Goal: Information Seeking & Learning: Learn about a topic

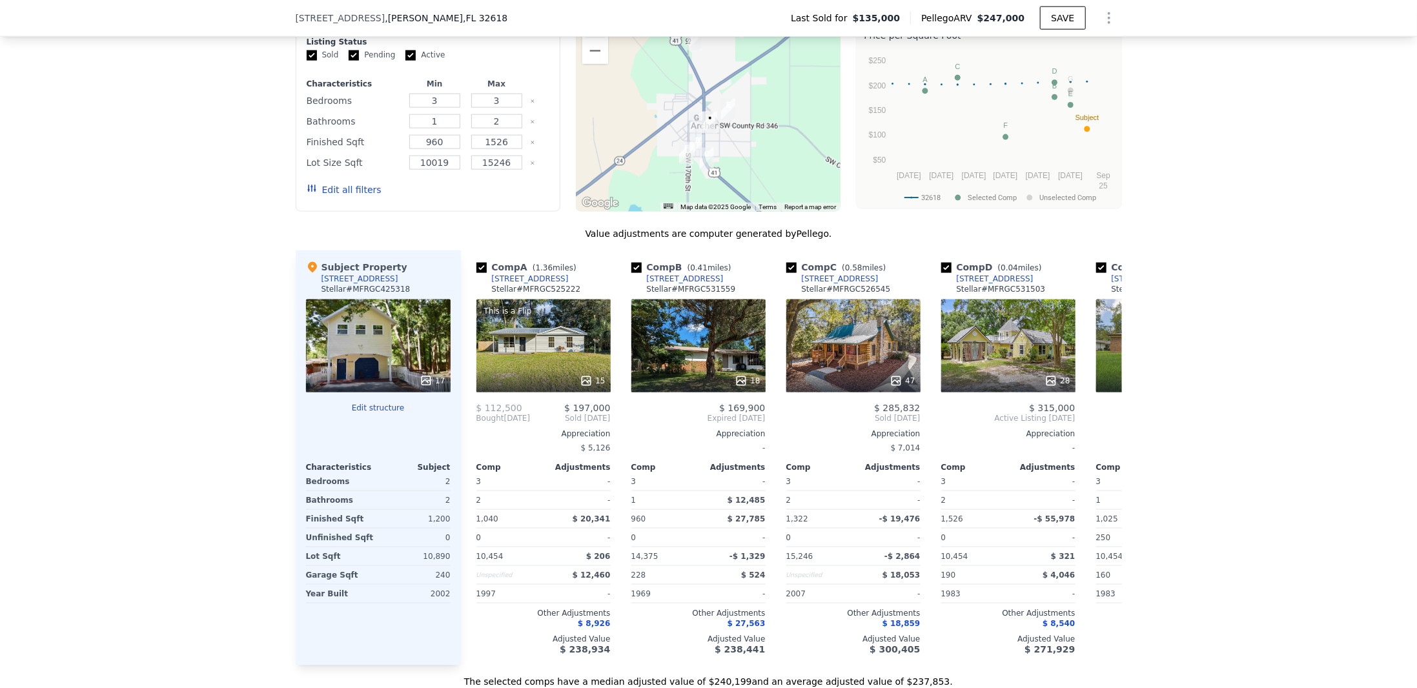
scroll to position [1200, 0]
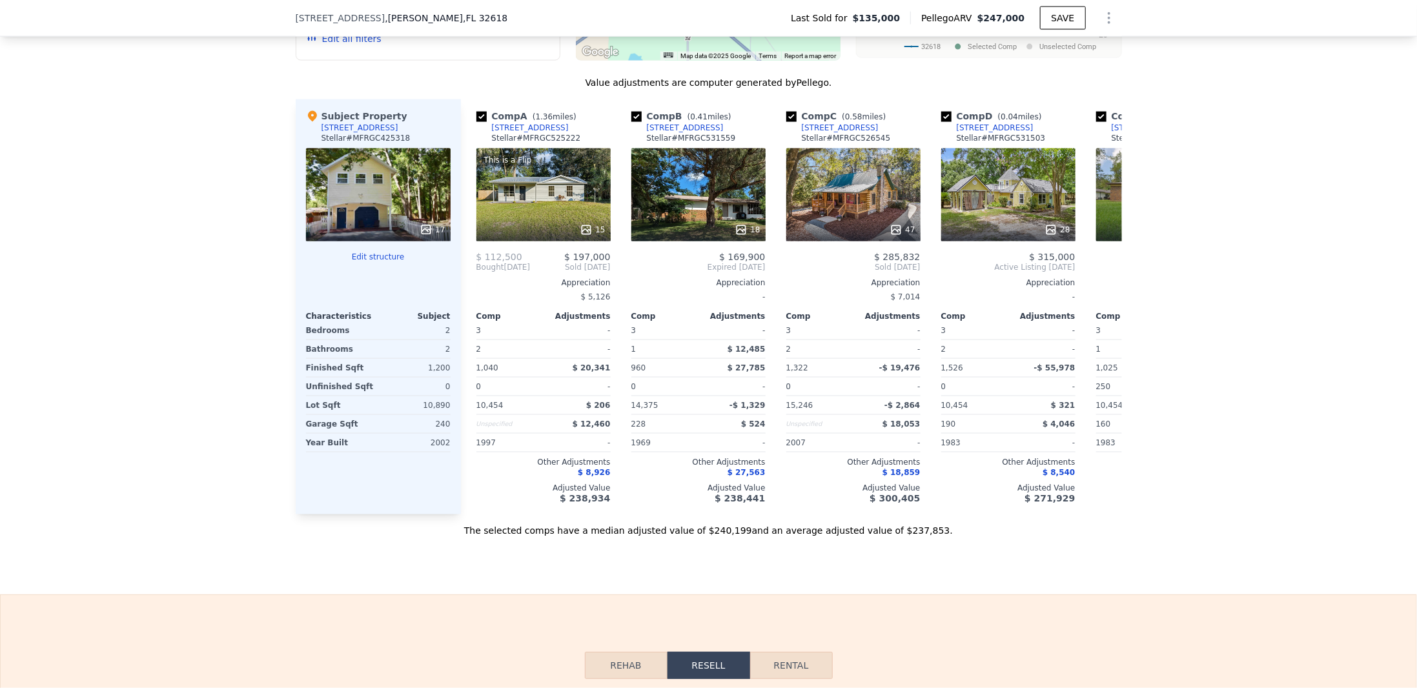
click at [376, 262] on button "Edit structure" at bounding box center [378, 257] width 145 height 10
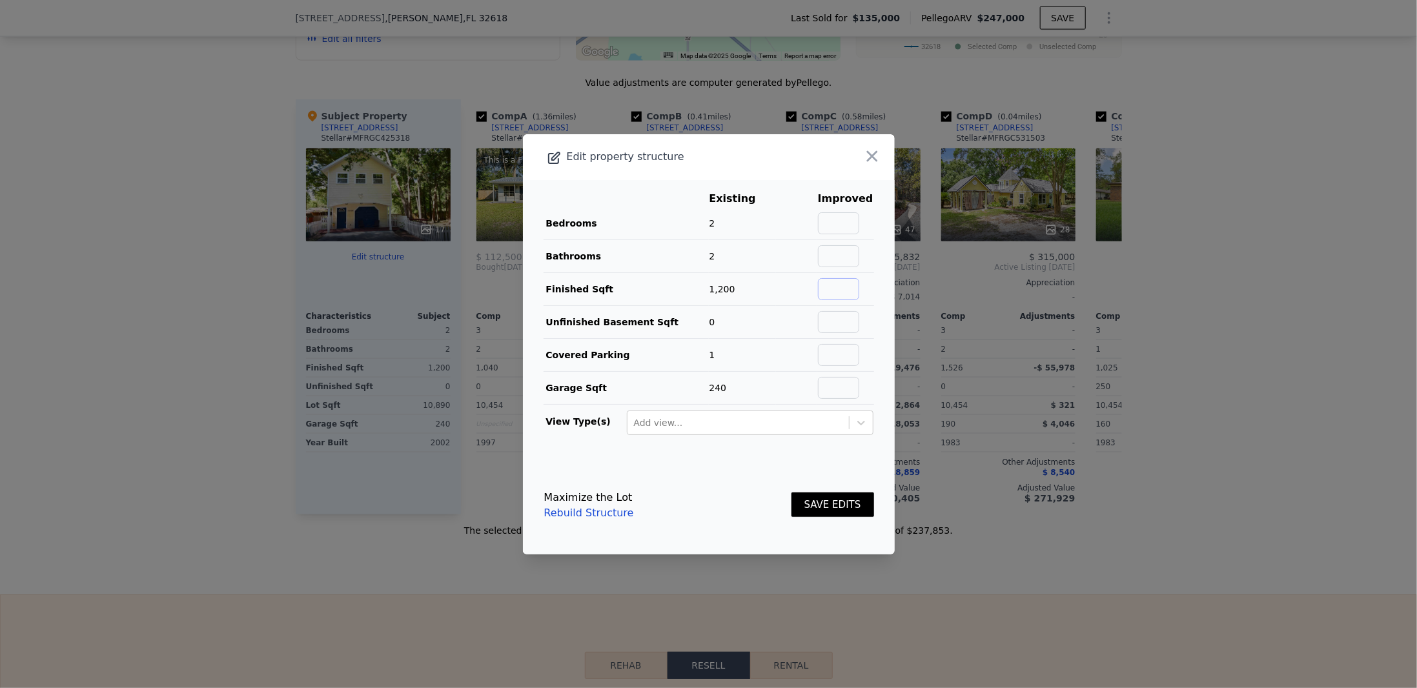
click at [826, 284] on input "text" at bounding box center [838, 289] width 41 height 22
type input "1380"
click at [842, 220] on input "text" at bounding box center [838, 223] width 41 height 22
type input "2"
click at [830, 250] on input "text" at bounding box center [838, 256] width 41 height 22
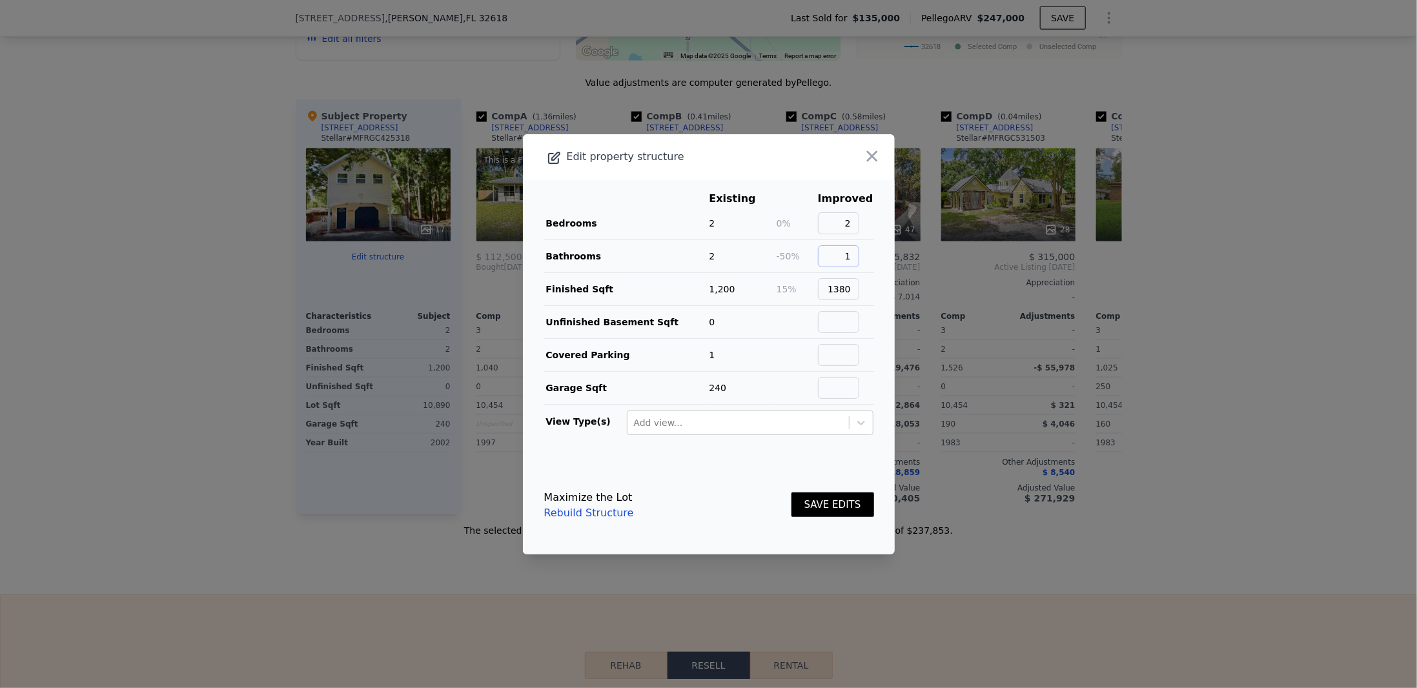
type input "1"
click at [804, 494] on button "SAVE EDITS" at bounding box center [832, 504] width 83 height 25
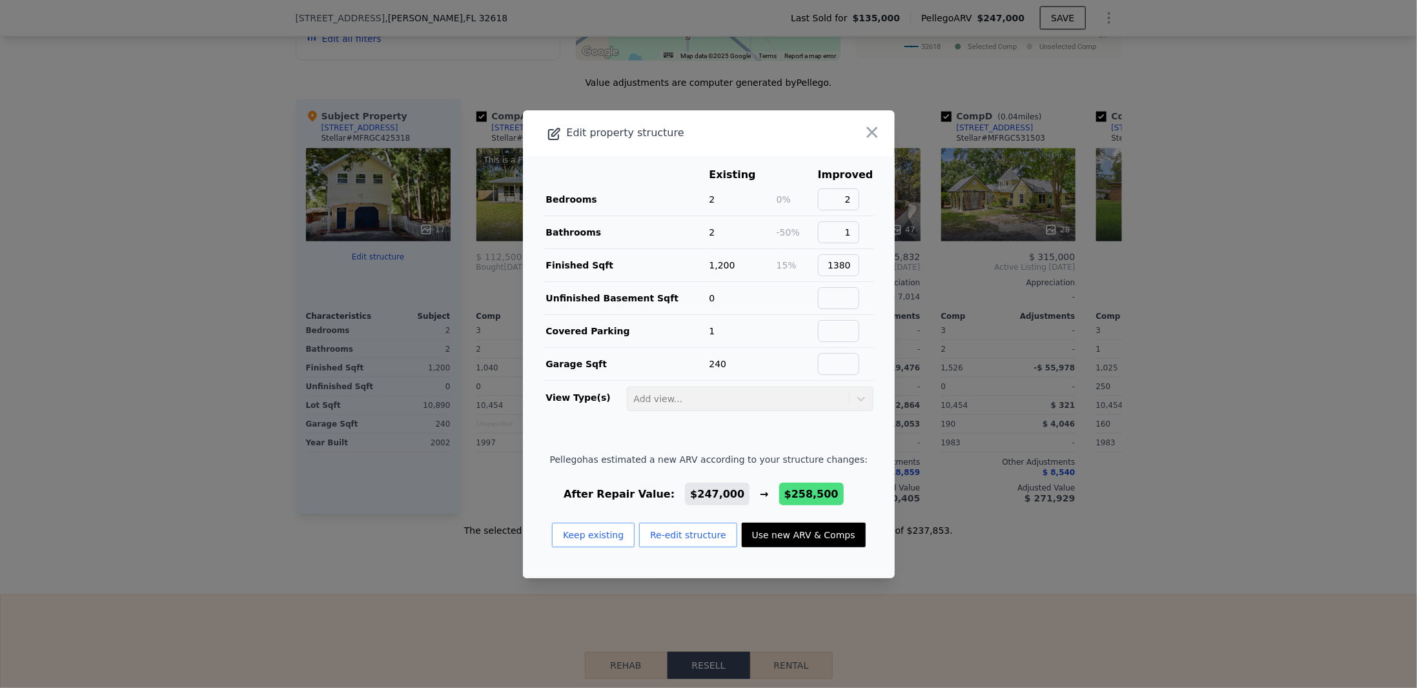
click at [760, 532] on button "Use new ARV & Comps" at bounding box center [804, 535] width 124 height 25
type input "1025"
checkbox input "true"
type input "$ 258,500"
type input "$ 98,393"
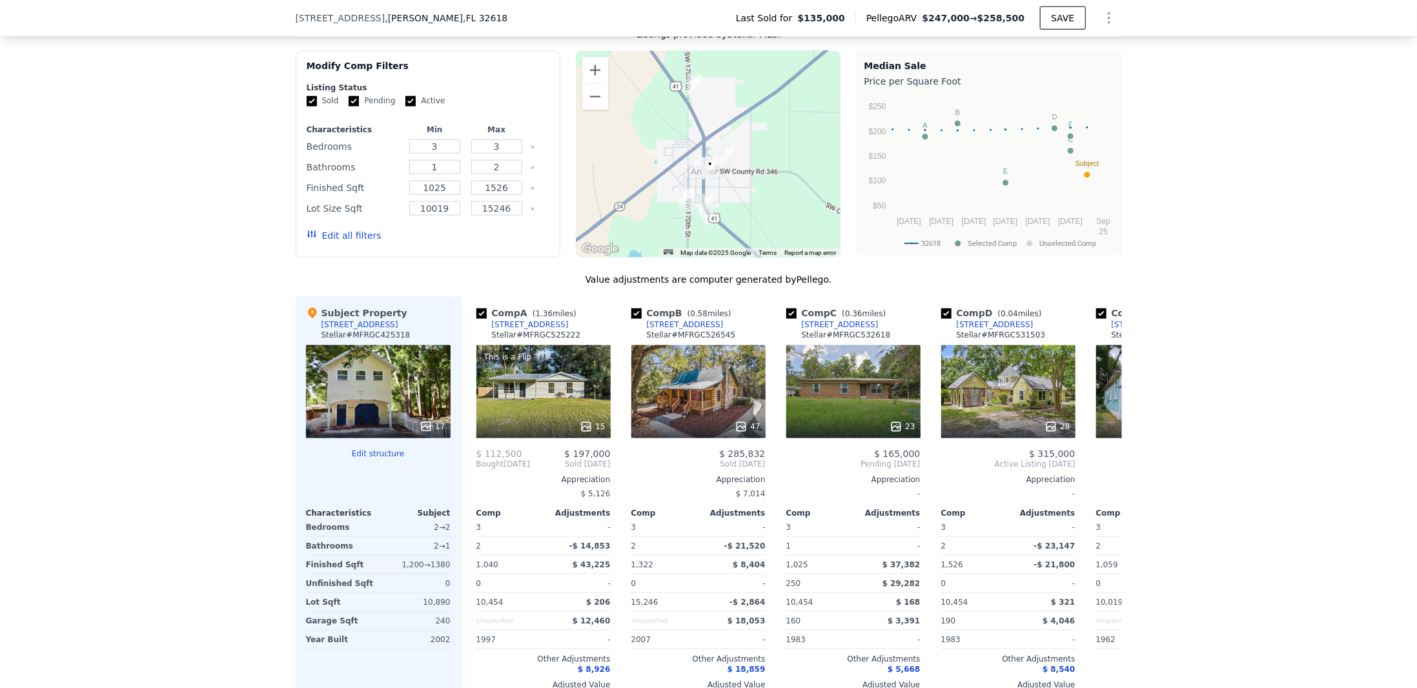
scroll to position [898, 0]
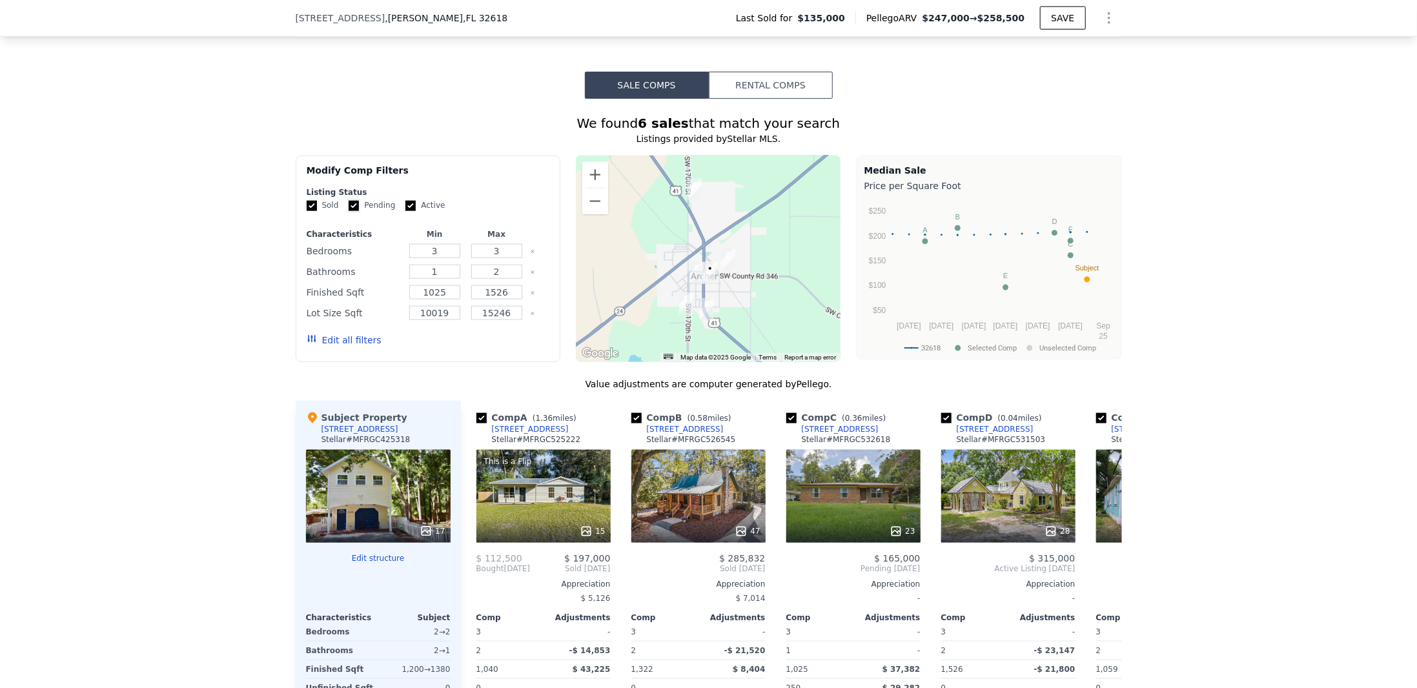
click at [349, 207] on input "Pending" at bounding box center [354, 206] width 10 height 10
checkbox input "false"
click at [405, 208] on input "Active" at bounding box center [410, 206] width 10 height 10
checkbox input "false"
drag, startPoint x: 440, startPoint y: 256, endPoint x: 398, endPoint y: 252, distance: 42.1
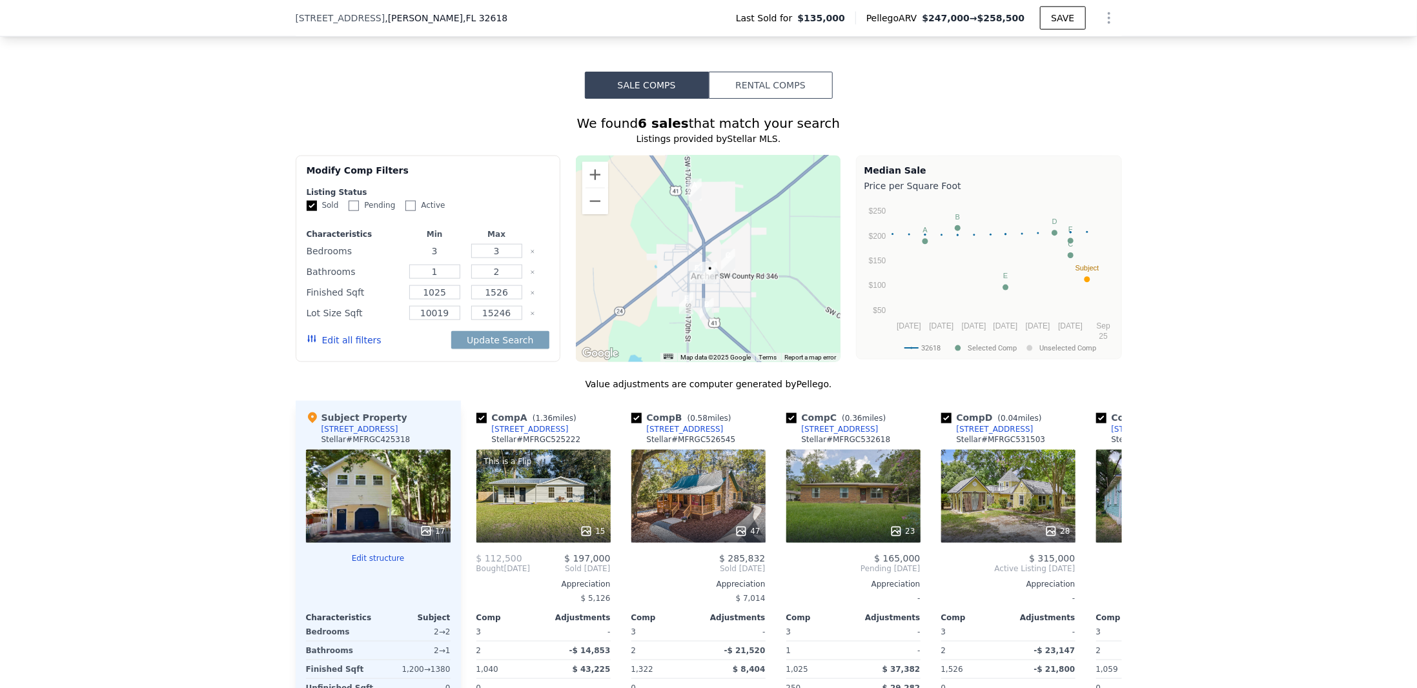
click at [398, 252] on div "Bedrooms 3 3" at bounding box center [428, 251] width 243 height 18
type input "2"
click at [489, 297] on input "1526" at bounding box center [496, 292] width 51 height 14
drag, startPoint x: 426, startPoint y: 294, endPoint x: 414, endPoint y: 295, distance: 12.3
click at [414, 295] on input "1025" at bounding box center [434, 292] width 51 height 14
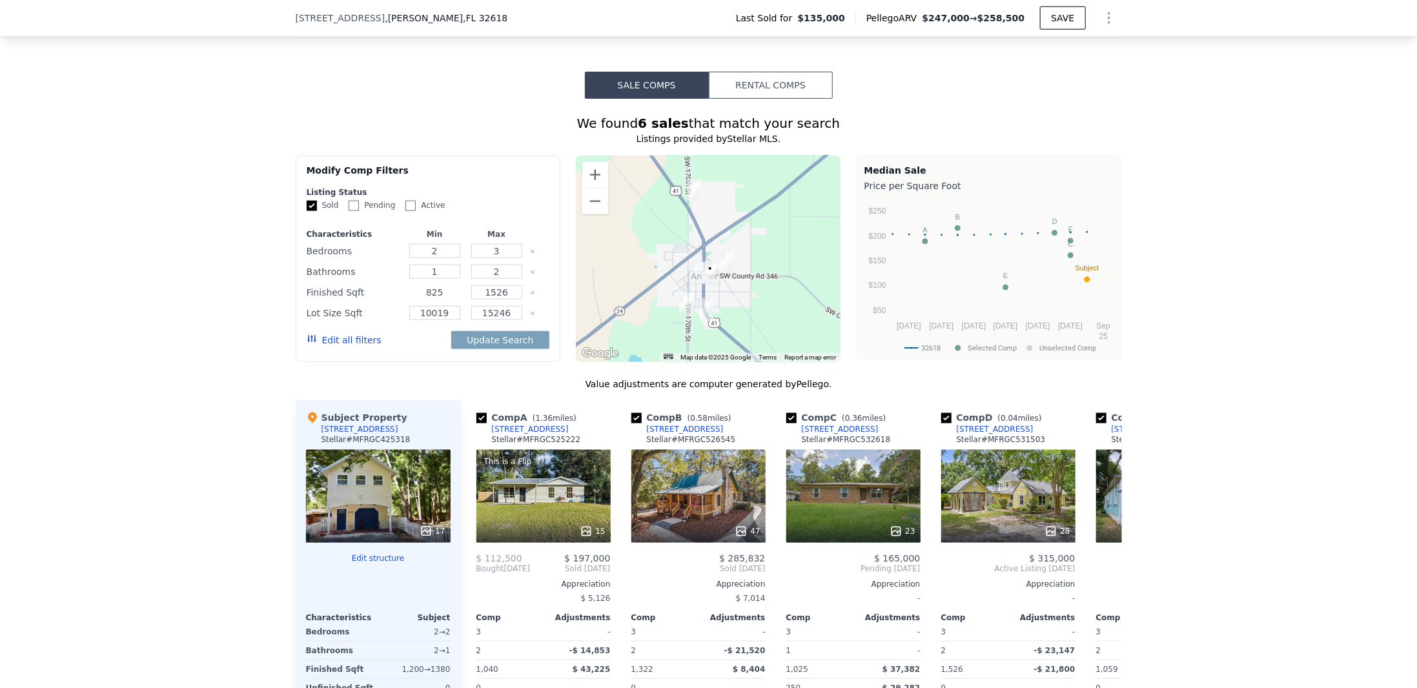
click at [421, 298] on input "825" at bounding box center [434, 292] width 51 height 14
drag, startPoint x: 440, startPoint y: 295, endPoint x: 420, endPoint y: 295, distance: 19.4
click at [420, 295] on input "825" at bounding box center [434, 292] width 51 height 14
type input "1000"
click at [503, 296] on input "1526" at bounding box center [496, 292] width 51 height 14
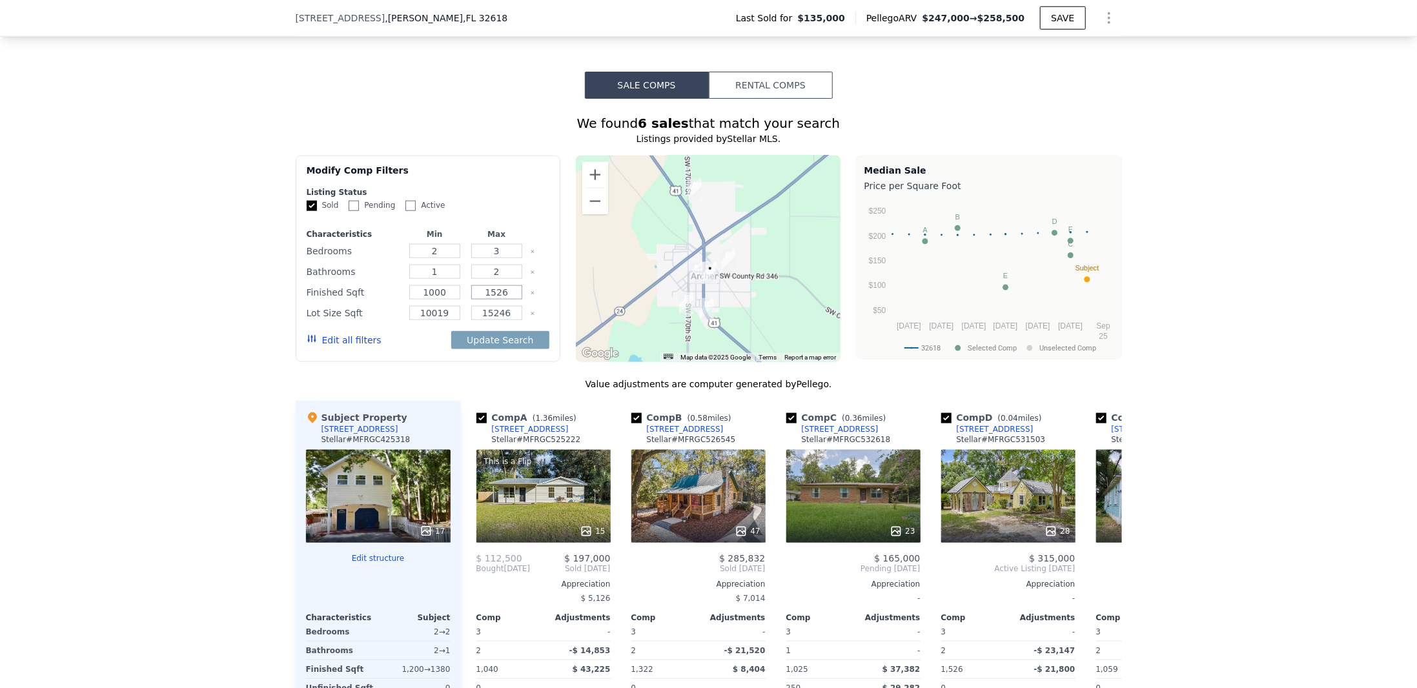
drag, startPoint x: 487, startPoint y: 298, endPoint x: 509, endPoint y: 298, distance: 21.9
click at [509, 298] on input "1526" at bounding box center [496, 292] width 51 height 14
type input "1600"
drag, startPoint x: 427, startPoint y: 318, endPoint x: 411, endPoint y: 318, distance: 16.1
click at [411, 318] on input "10019" at bounding box center [434, 313] width 51 height 14
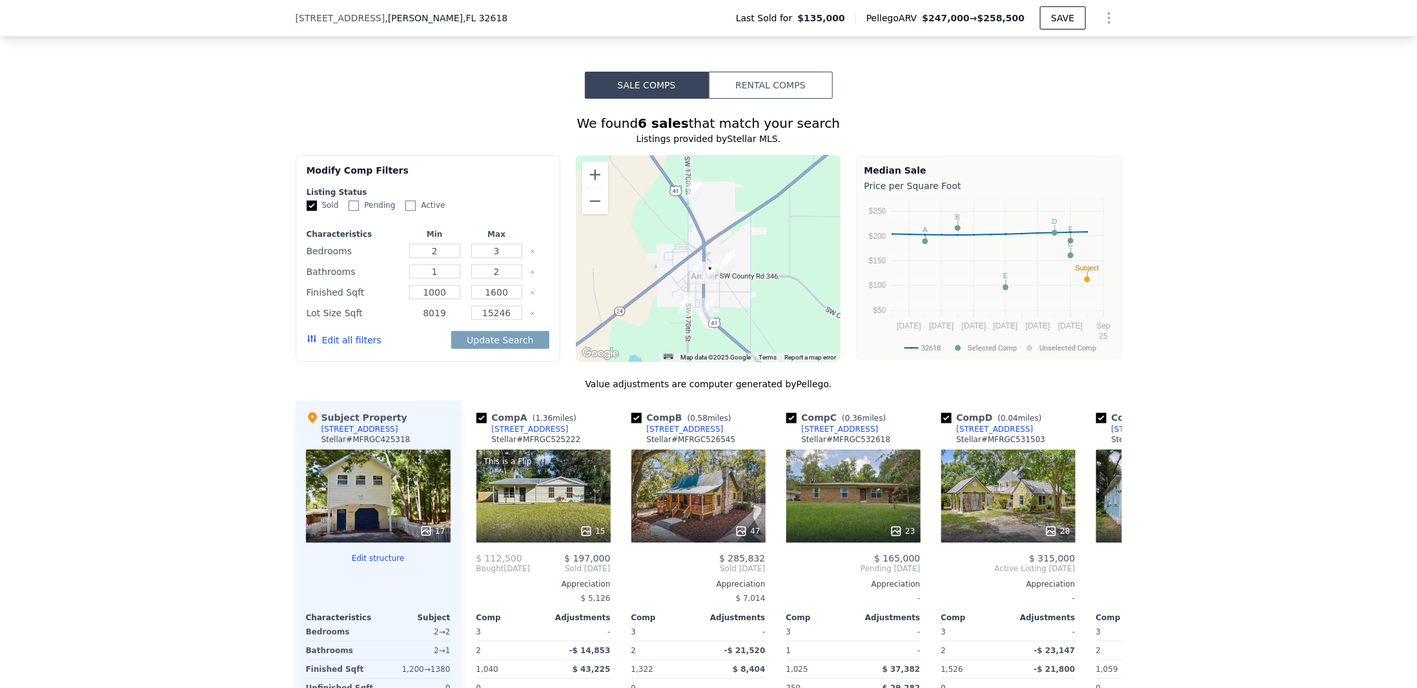
type input "8019"
click at [484, 317] on input "15246" at bounding box center [496, 313] width 51 height 14
click at [486, 314] on input "16246" at bounding box center [496, 313] width 51 height 14
type input "18246"
click at [486, 346] on button "Update Search" at bounding box center [499, 340] width 97 height 18
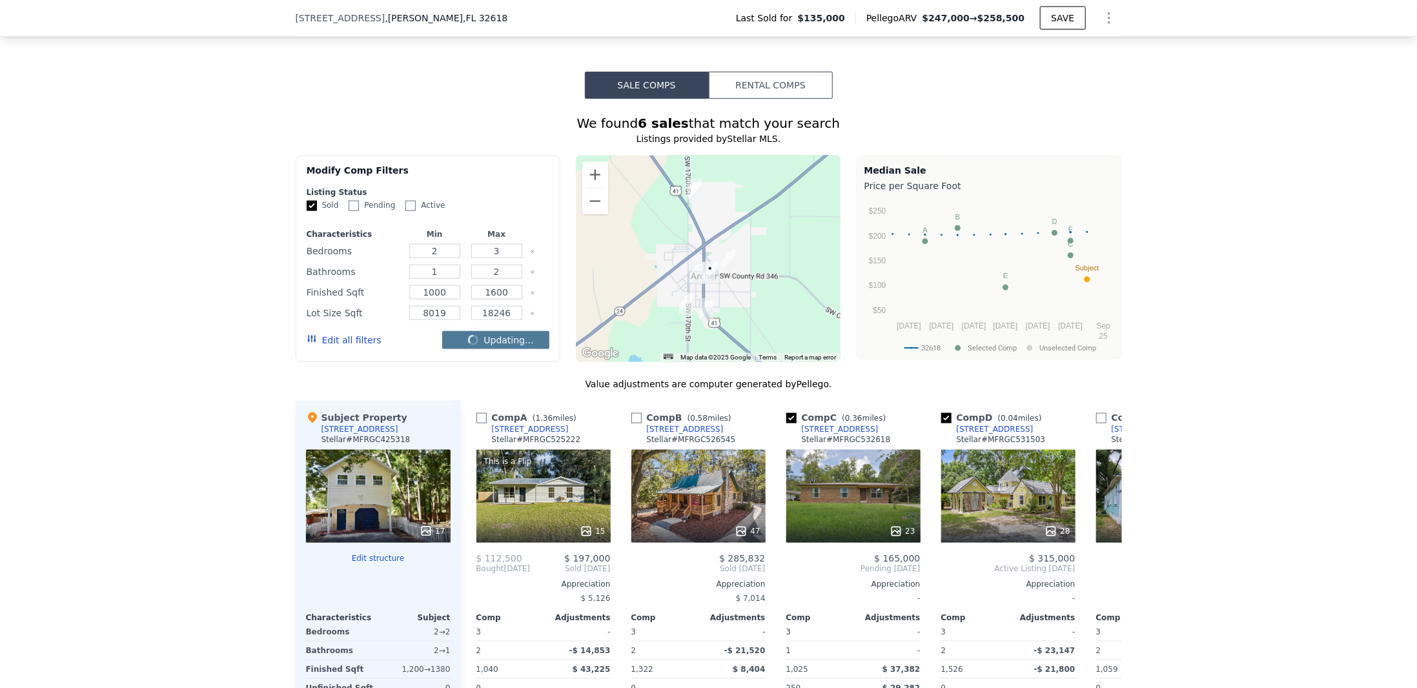
checkbox input "false"
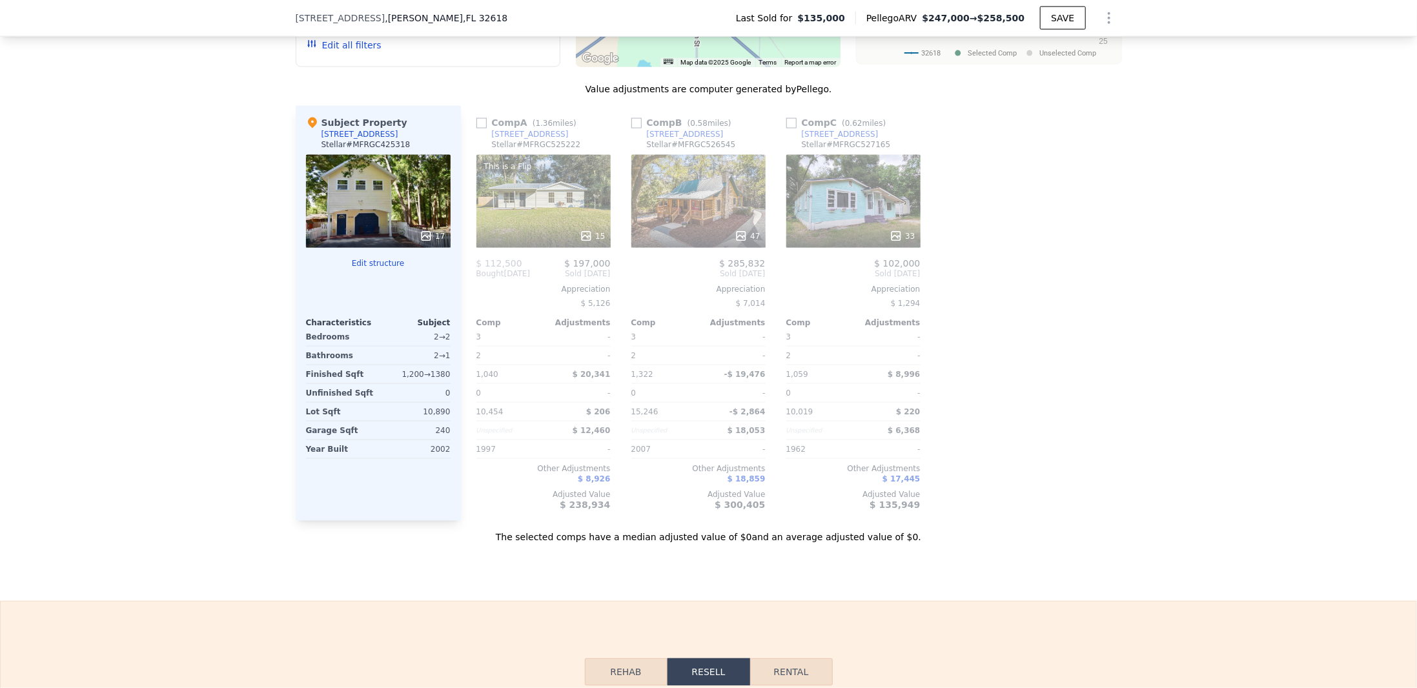
scroll to position [1200, 0]
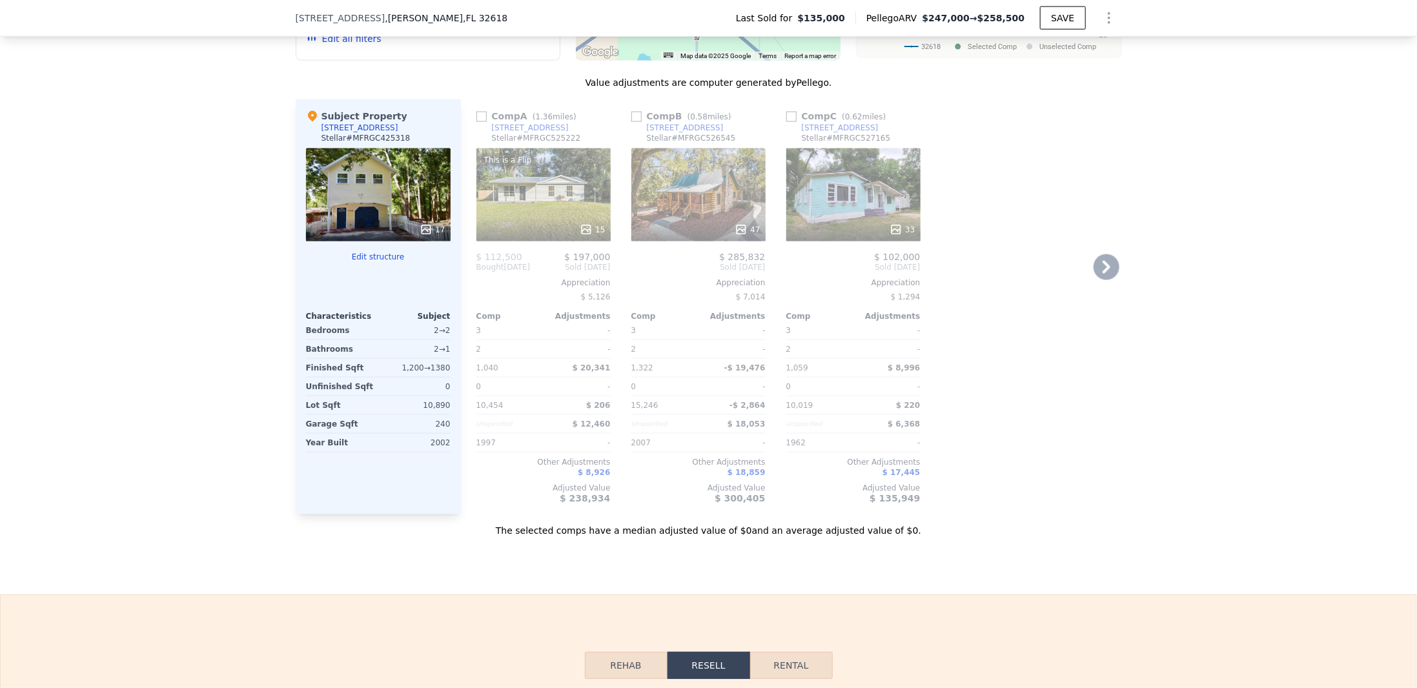
click at [559, 199] on div "This is a Flip 15" at bounding box center [543, 194] width 134 height 93
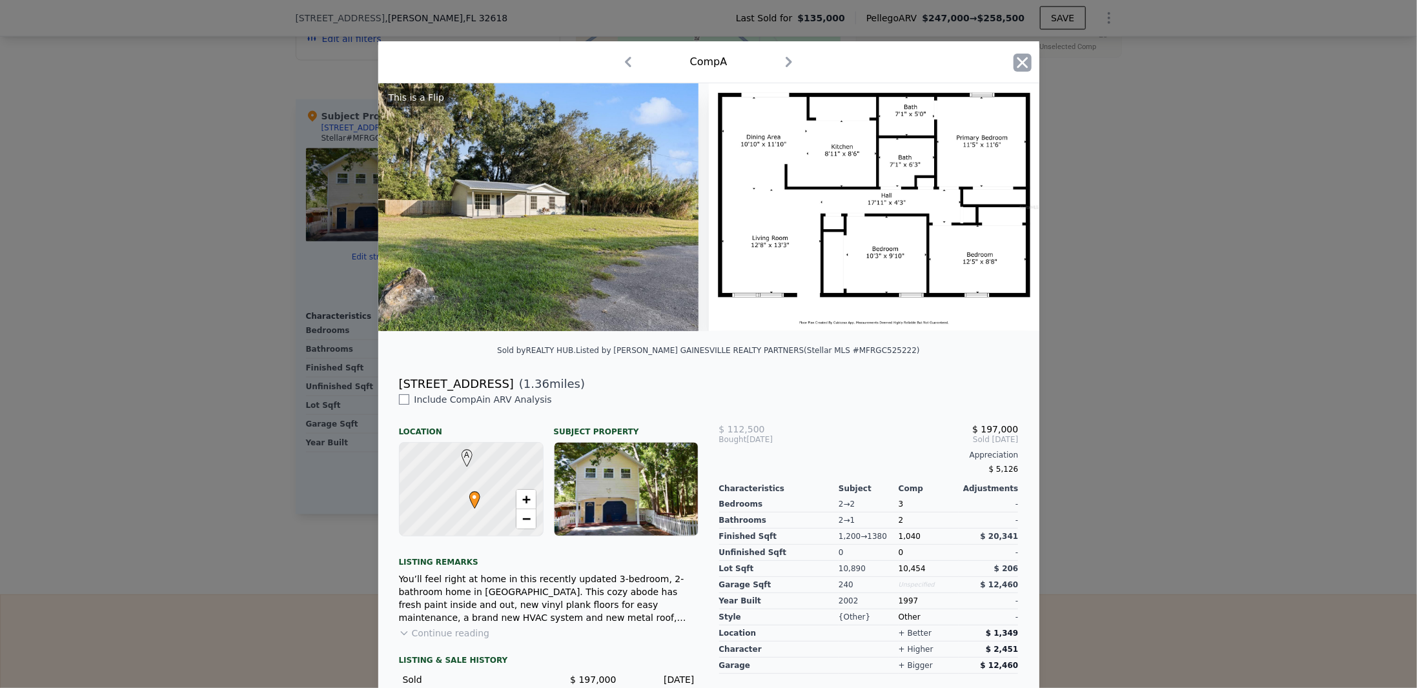
click at [1018, 62] on icon "button" at bounding box center [1022, 62] width 11 height 11
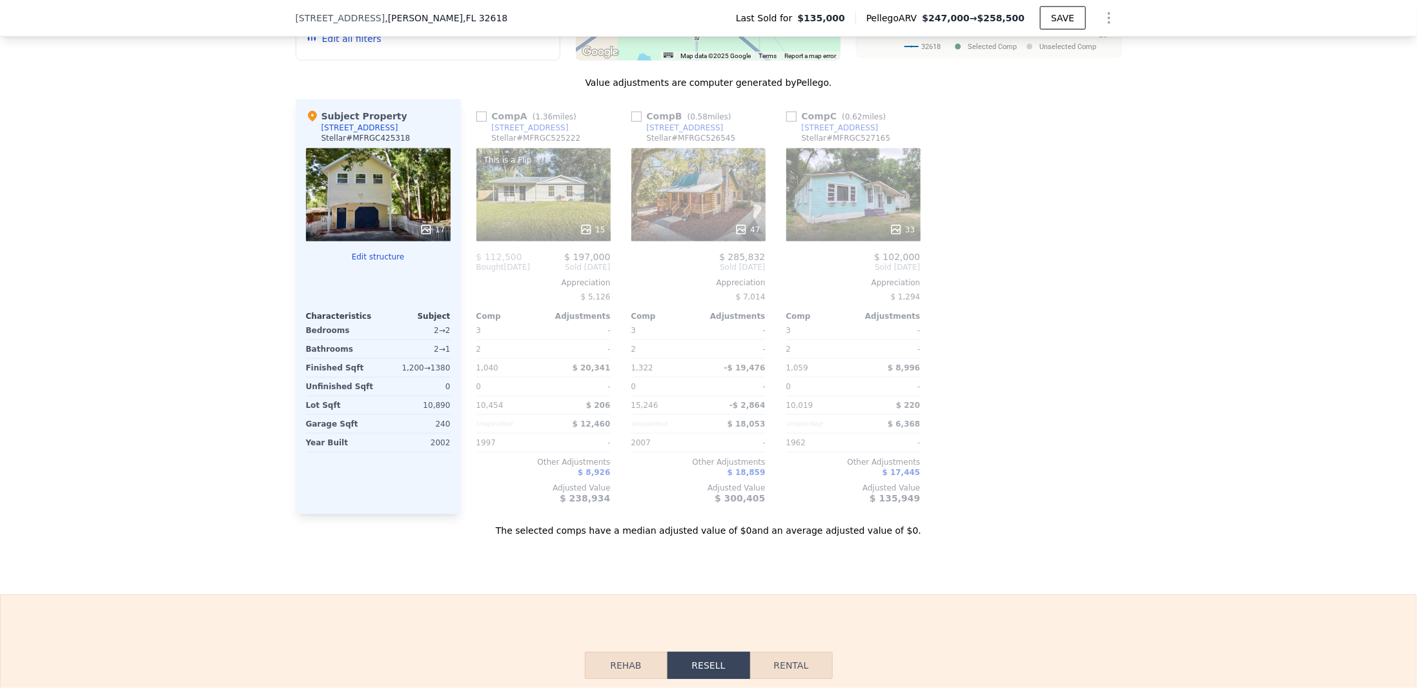
click at [681, 199] on div "47" at bounding box center [698, 194] width 134 height 93
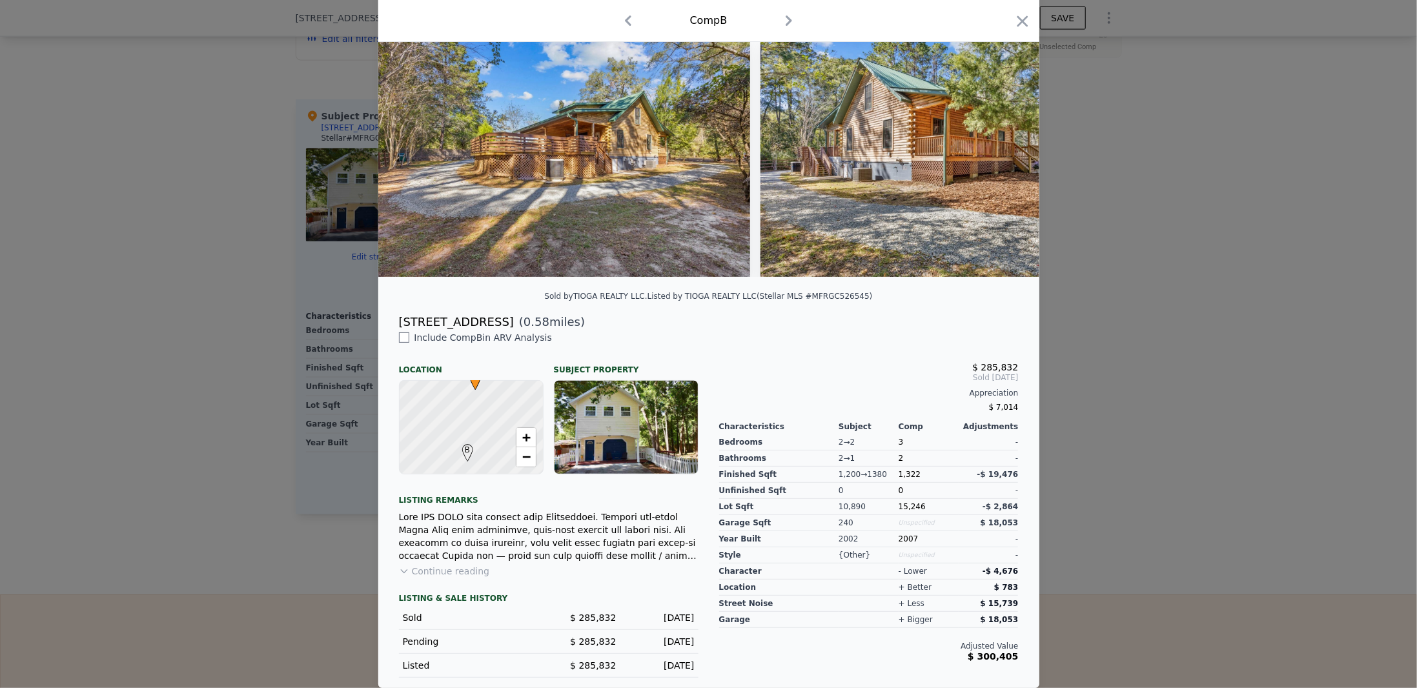
scroll to position [0, 14709]
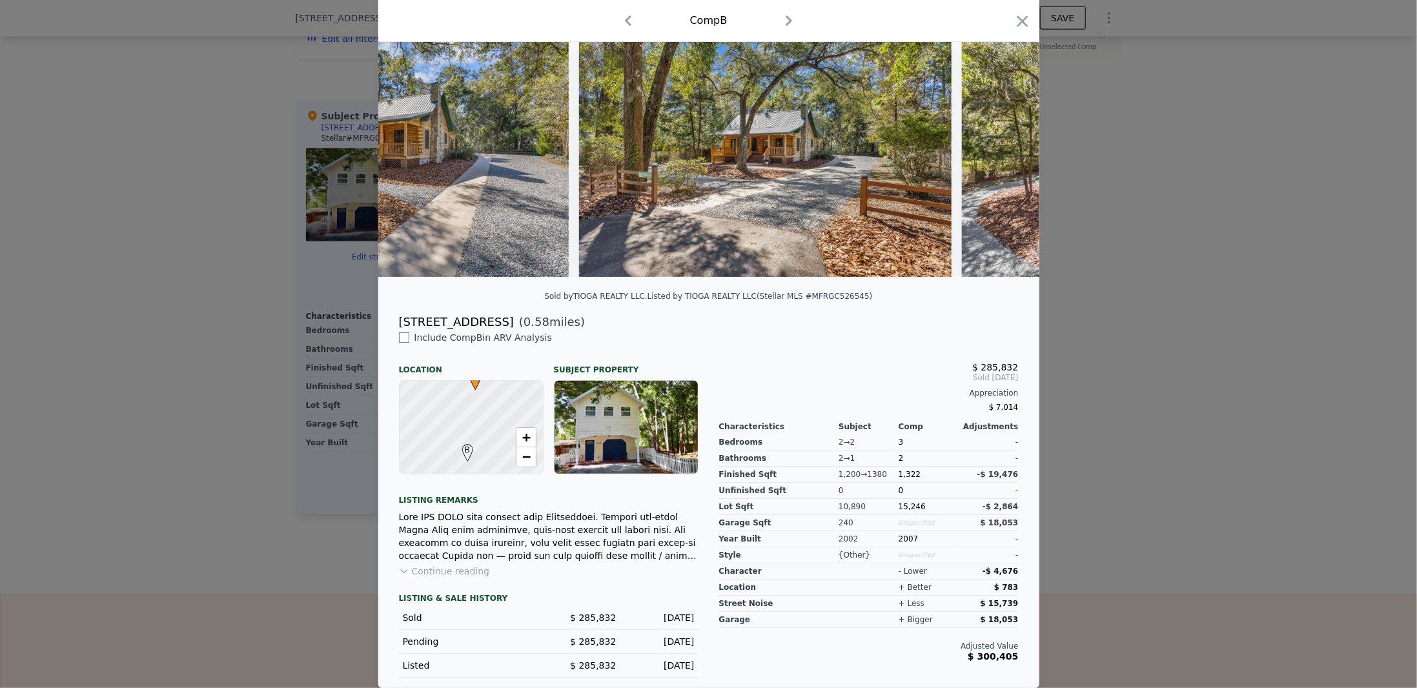
click at [442, 572] on button "Continue reading" at bounding box center [444, 571] width 91 height 13
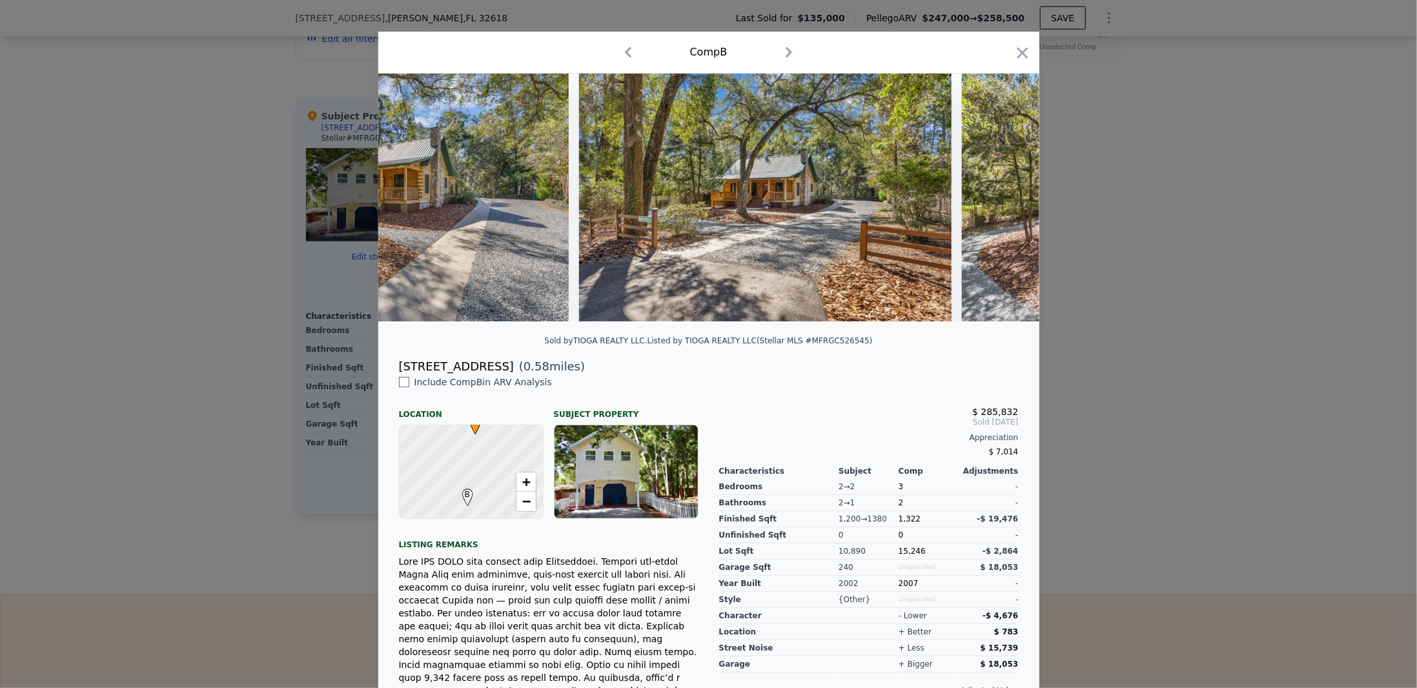
scroll to position [0, 0]
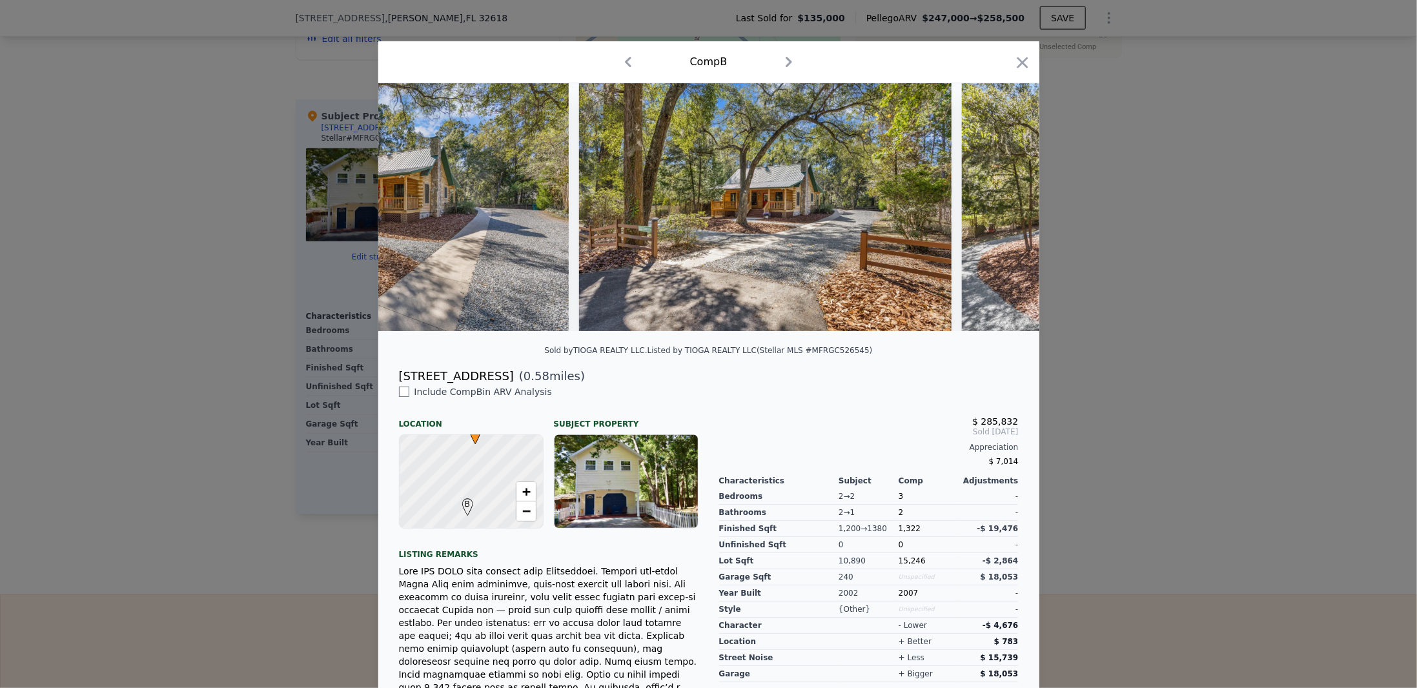
click at [468, 385] on div "[STREET_ADDRESS]" at bounding box center [456, 376] width 115 height 18
click at [468, 384] on div "[STREET_ADDRESS]" at bounding box center [456, 376] width 115 height 18
copy div "[STREET_ADDRESS]"
click at [1018, 66] on icon "button" at bounding box center [1022, 63] width 18 height 18
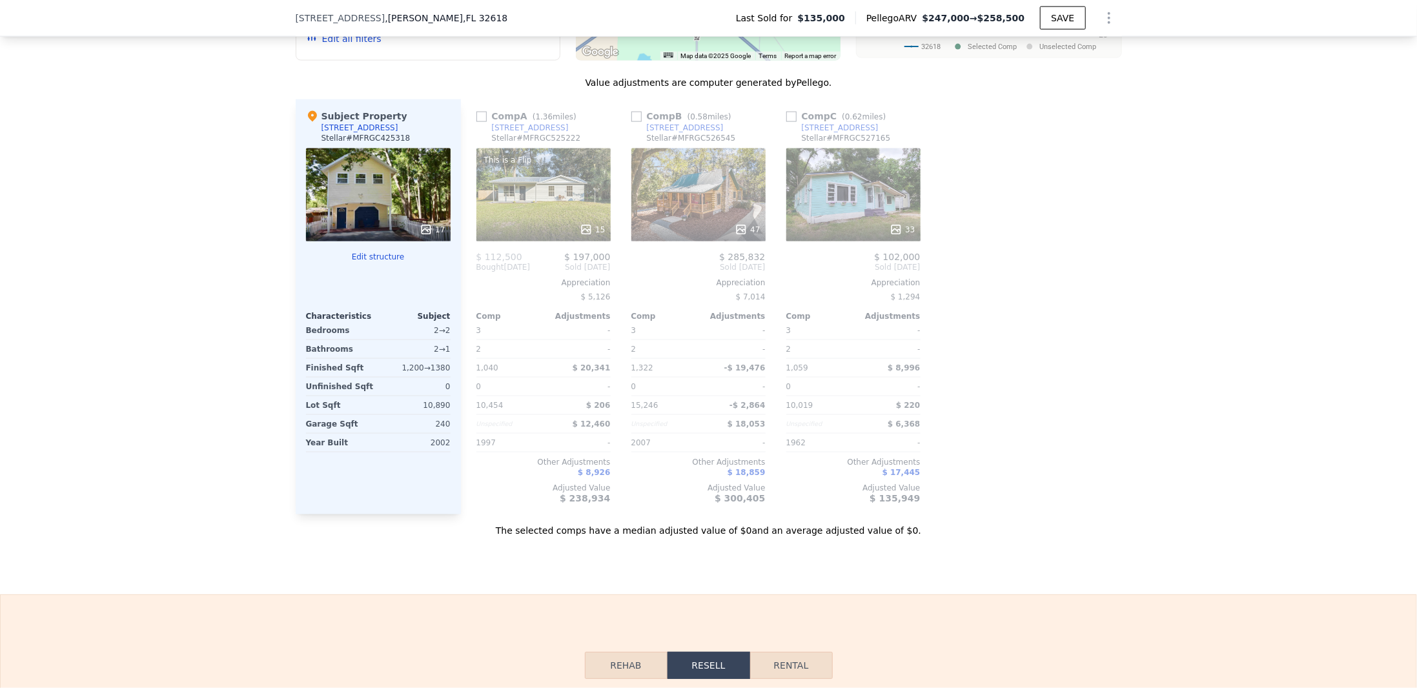
click at [837, 202] on div "33" at bounding box center [853, 194] width 134 height 93
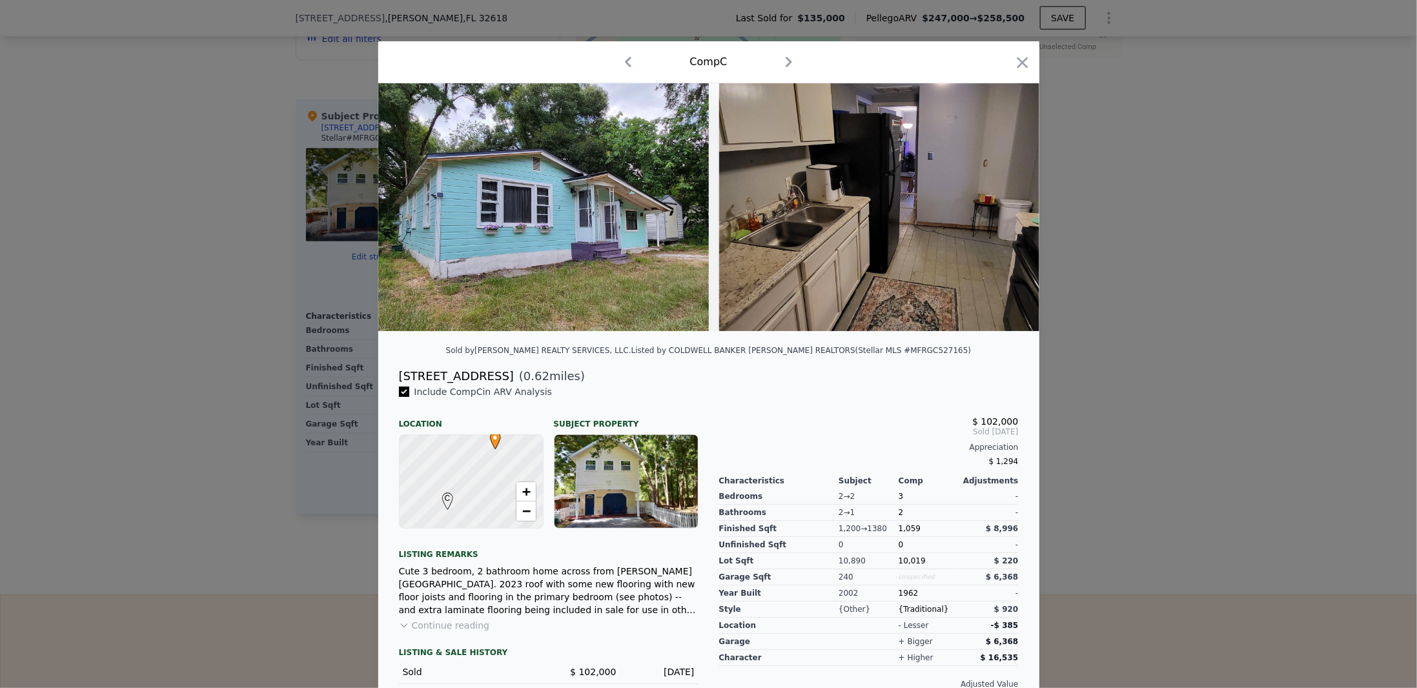
checkbox input "true"
type input "3"
type input "960"
type input "1526"
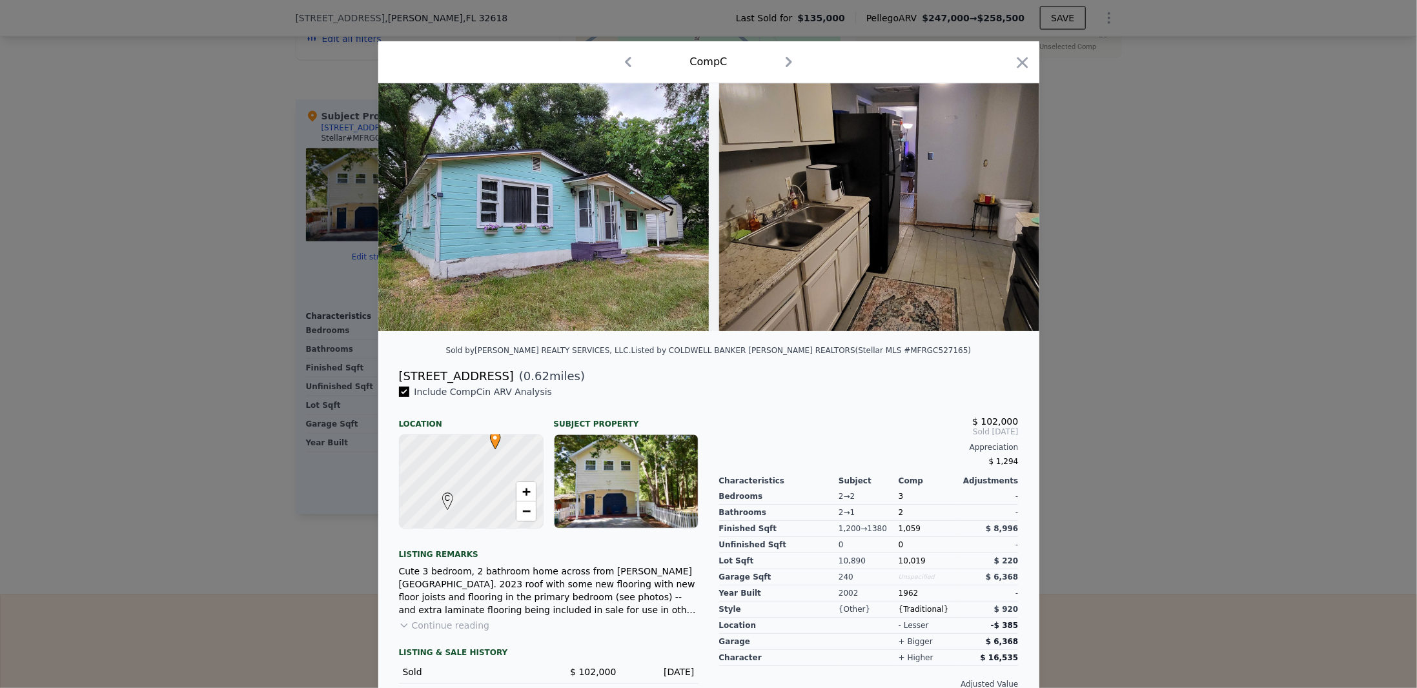
type input "10019"
type input "15246"
checkbox input "true"
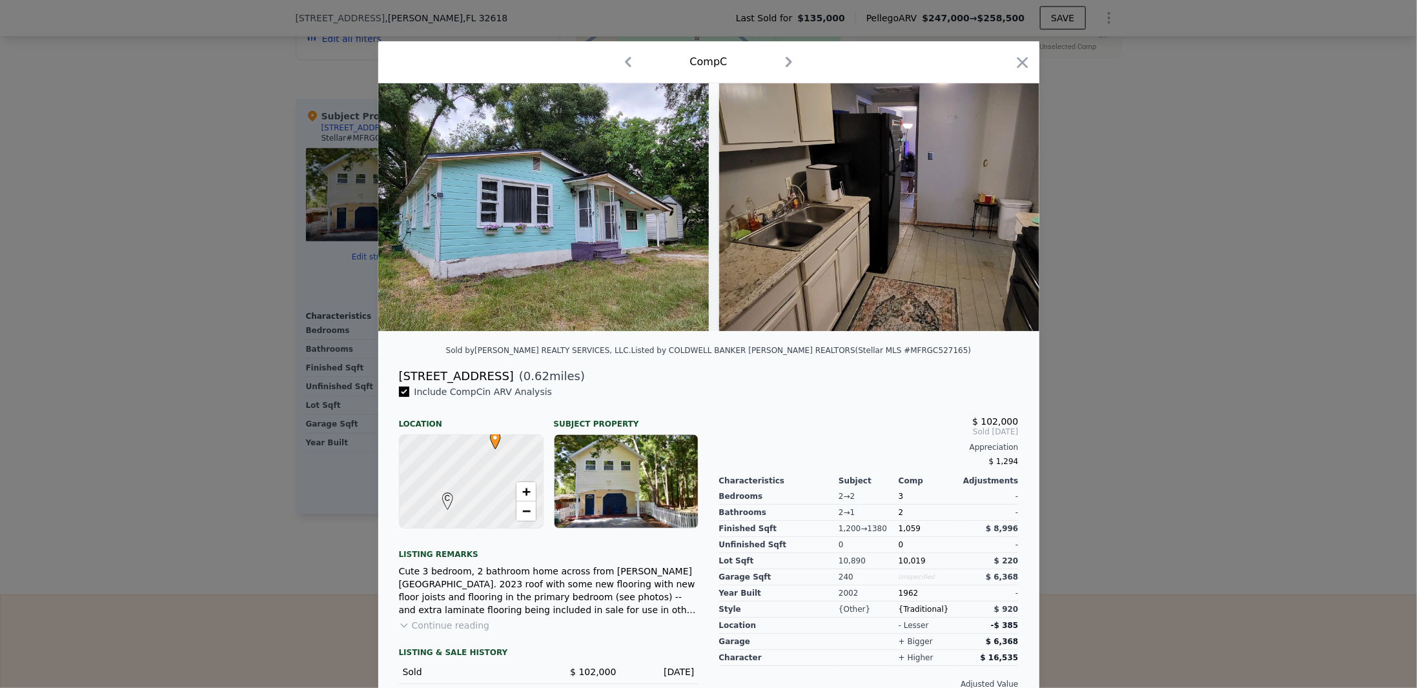
type input "$ 247,000"
type input "$ 87,604"
checkbox input "true"
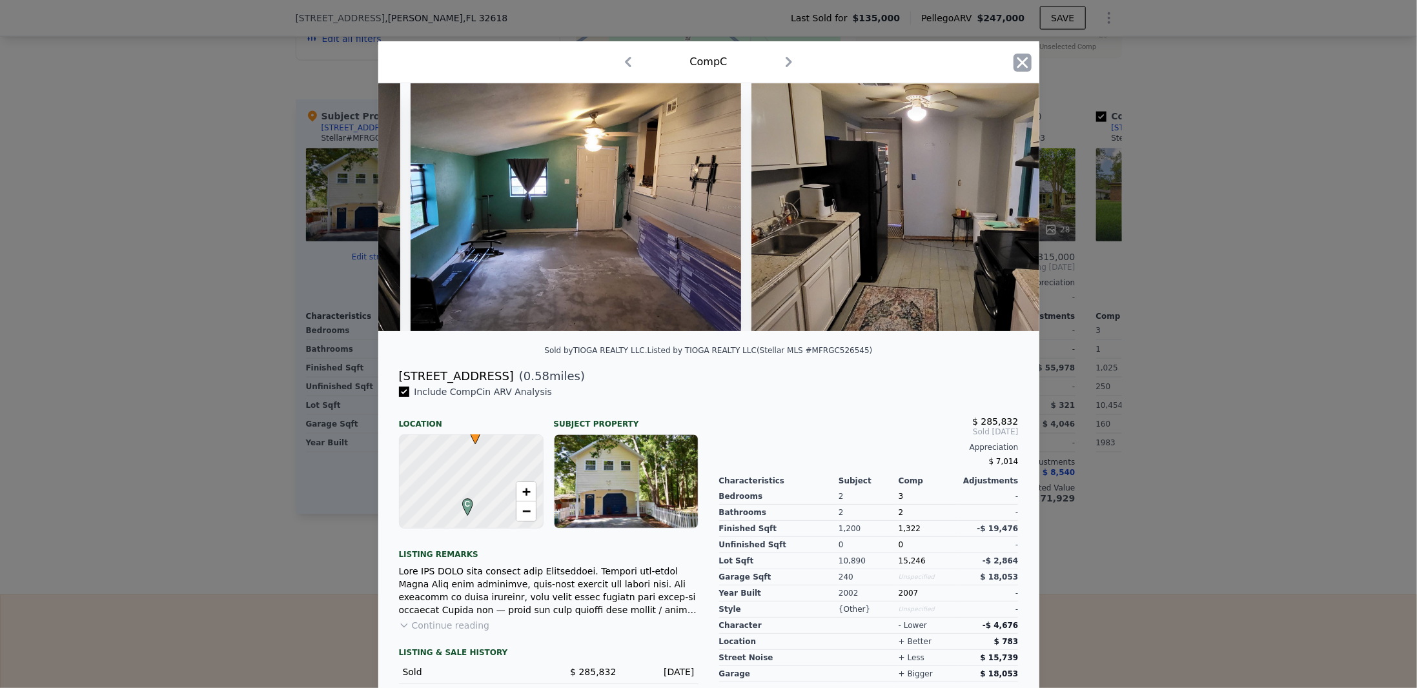
click at [1022, 57] on icon "button" at bounding box center [1022, 62] width 11 height 11
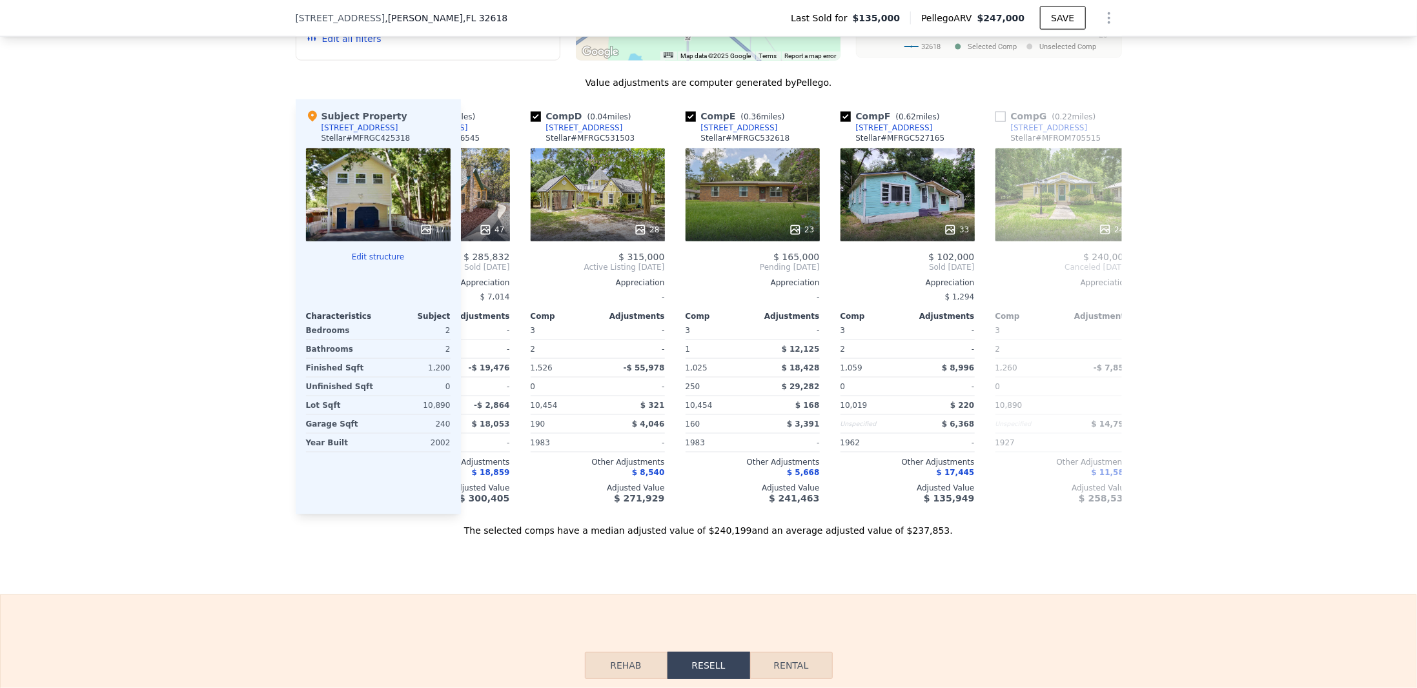
scroll to position [0, 454]
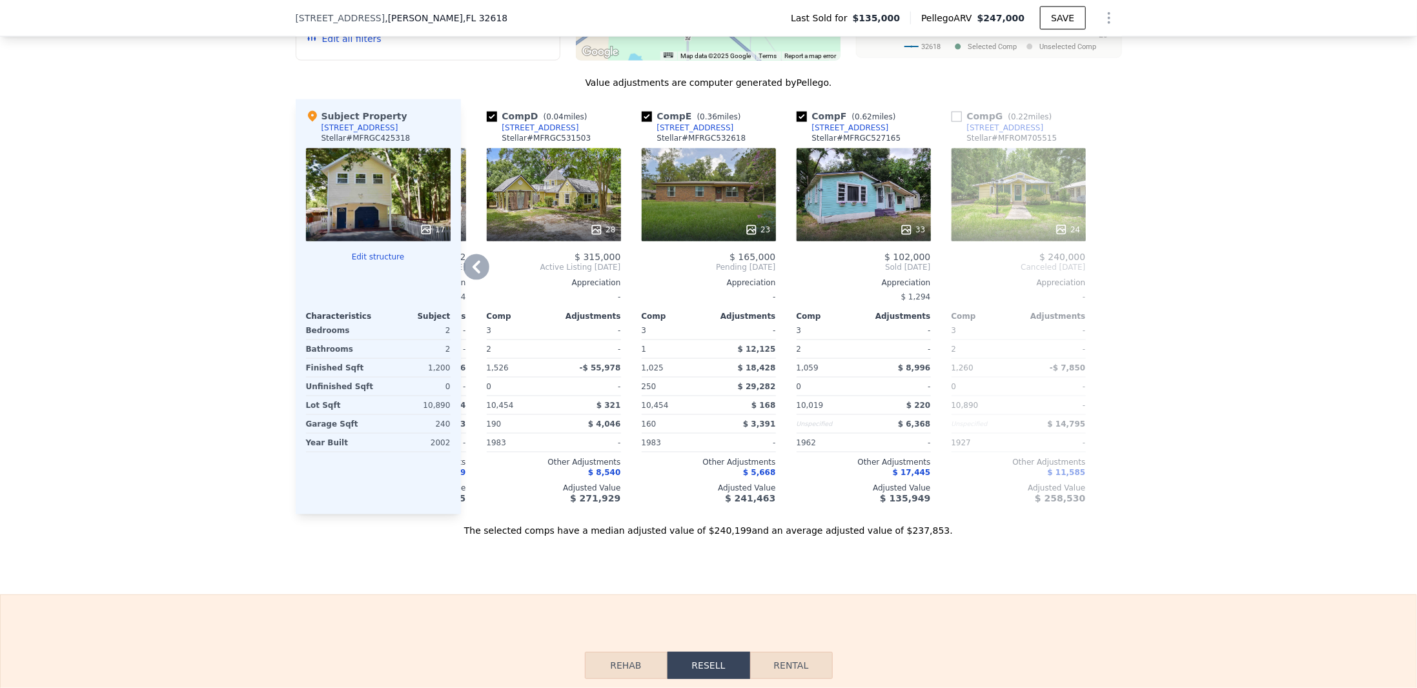
click at [846, 198] on div "33" at bounding box center [863, 194] width 134 height 93
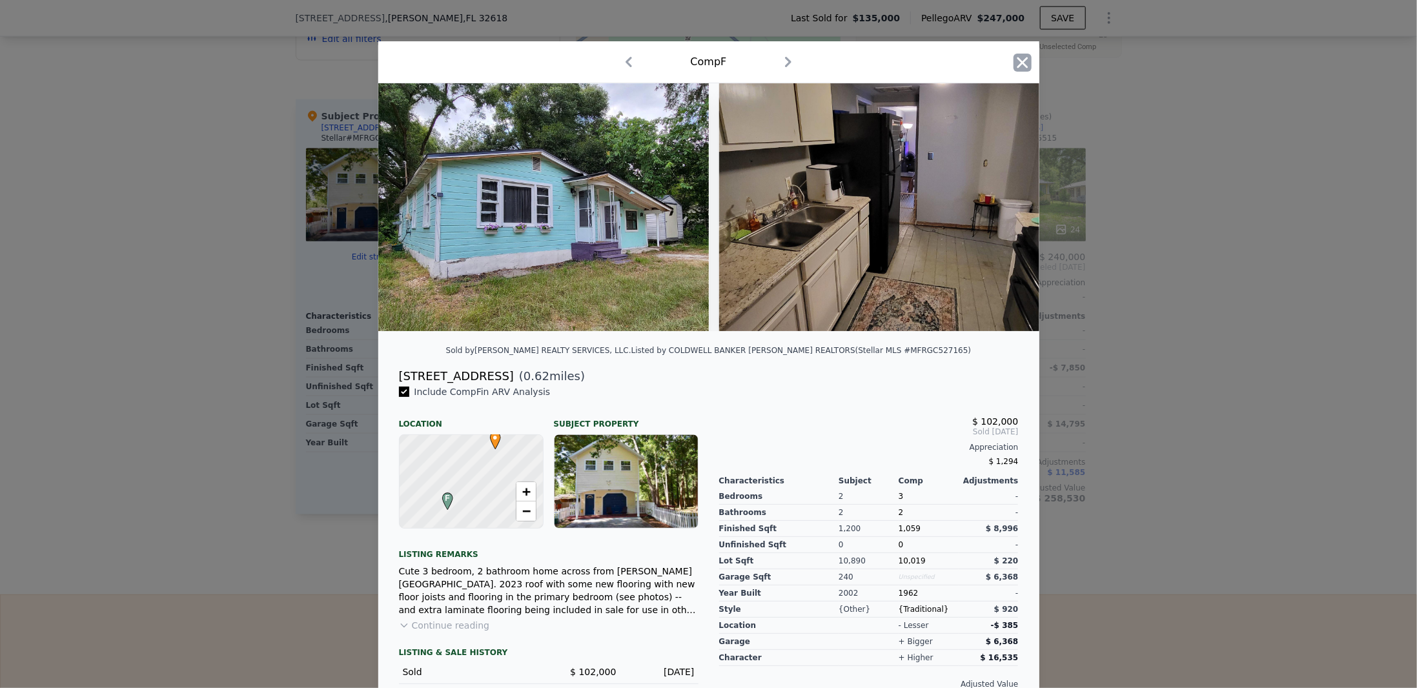
click at [1013, 61] on icon "button" at bounding box center [1022, 63] width 18 height 18
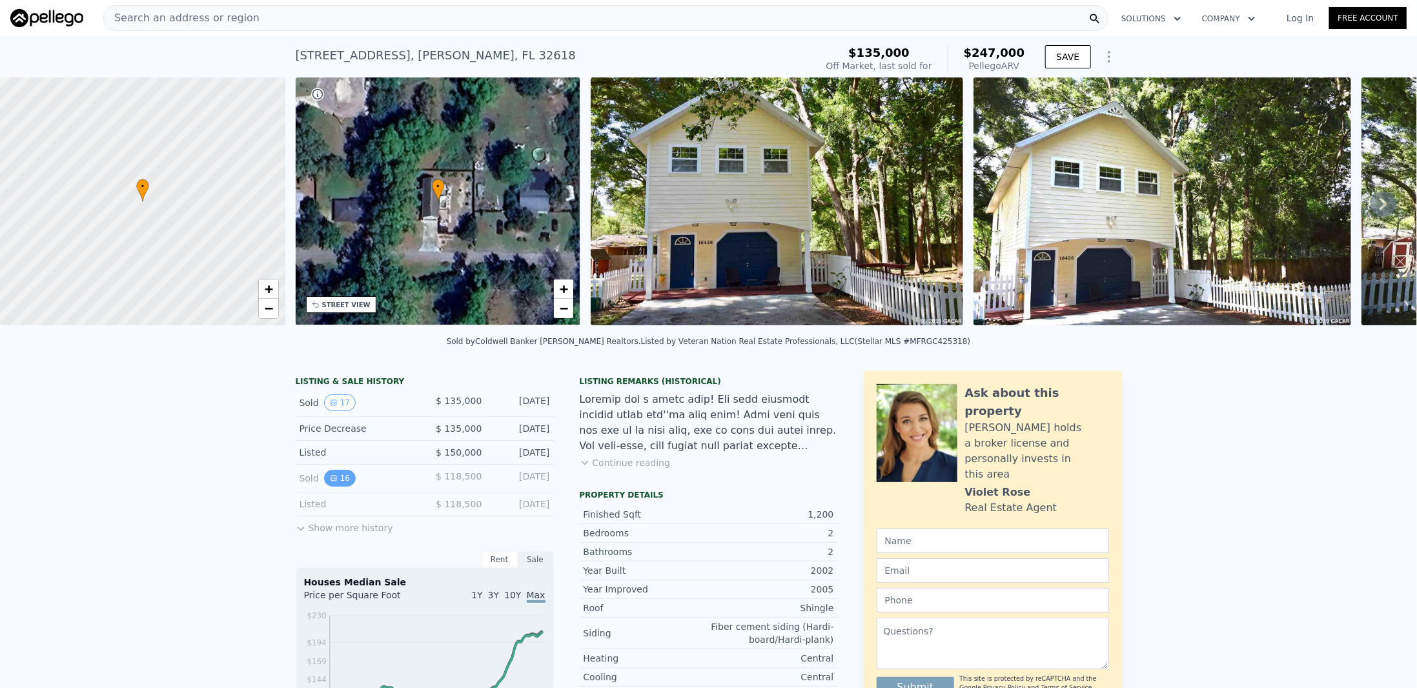
click at [331, 483] on button "16" at bounding box center [340, 478] width 32 height 17
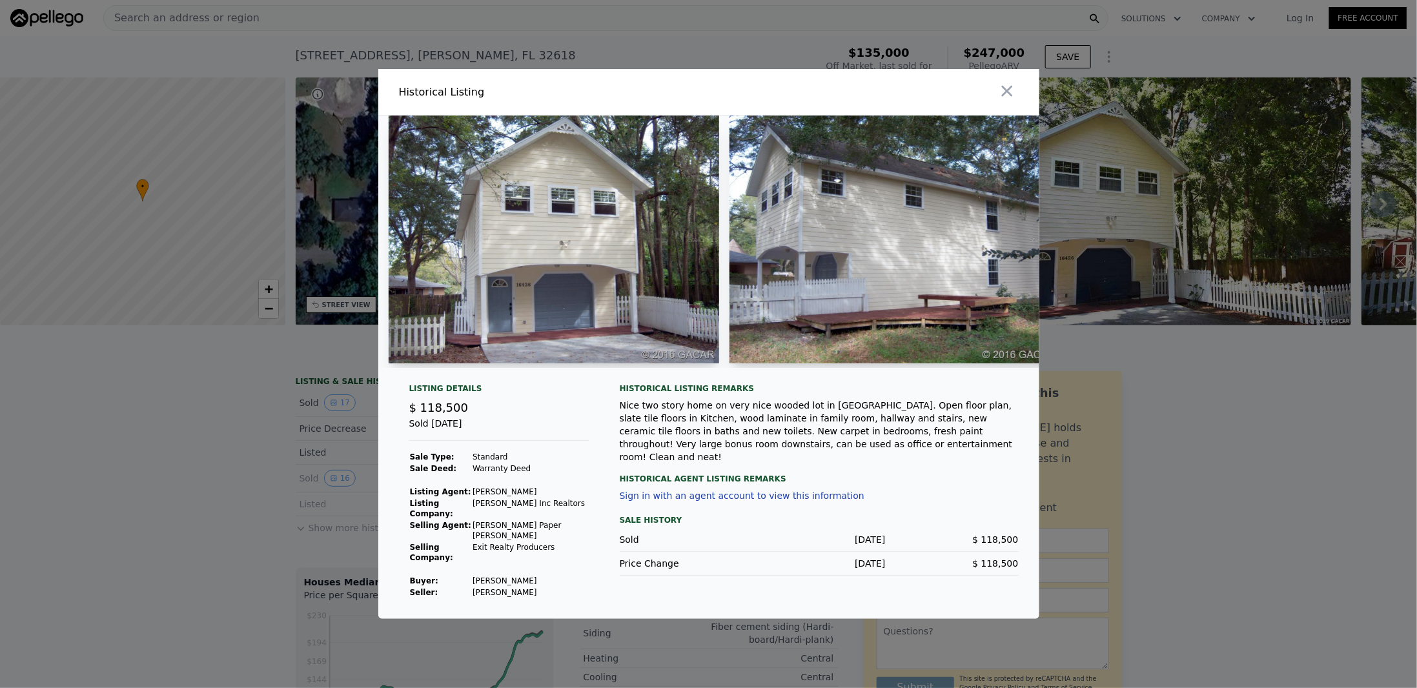
click at [510, 328] on img at bounding box center [554, 240] width 330 height 248
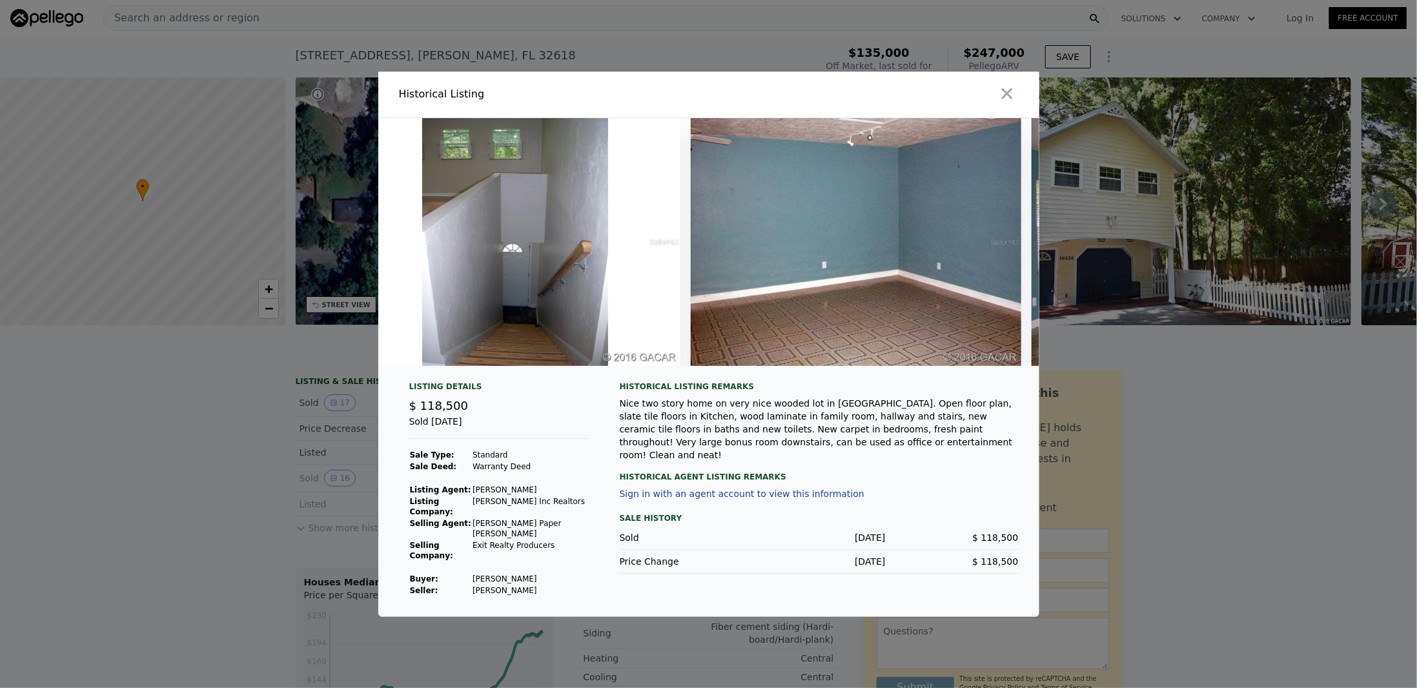
scroll to position [0, 3672]
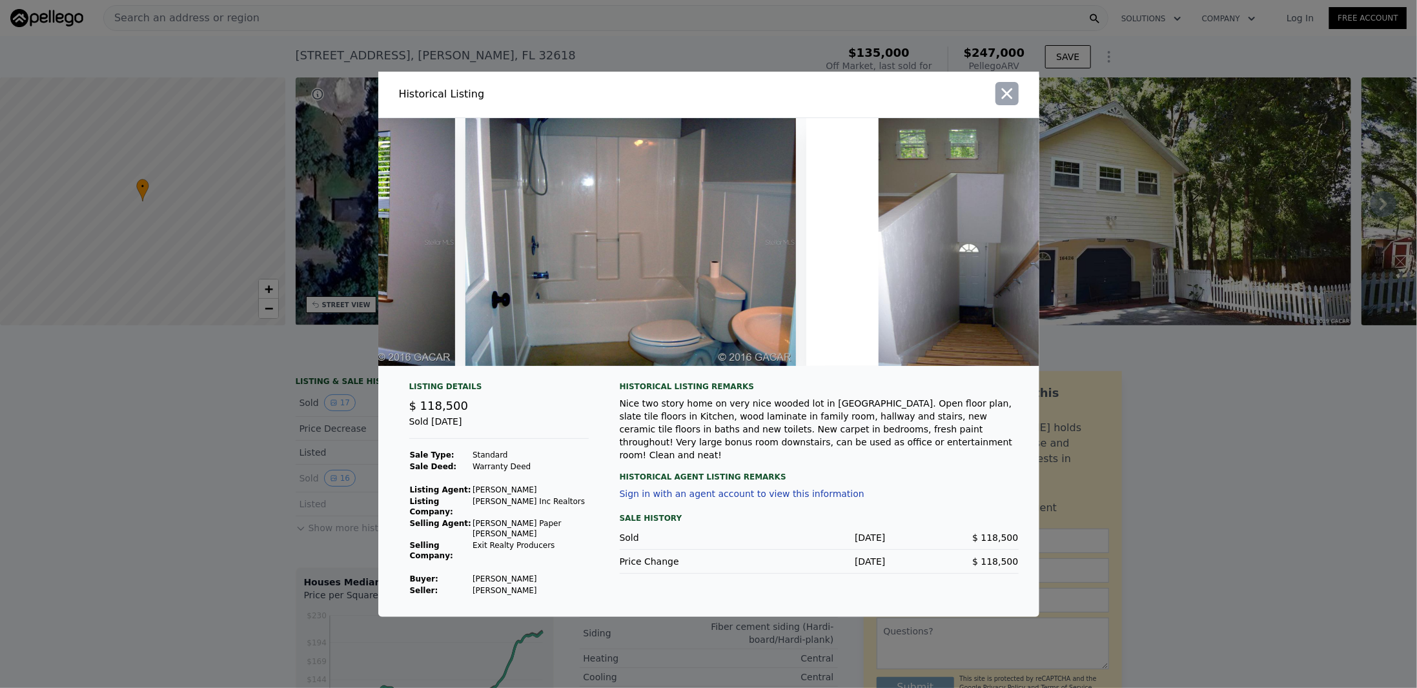
click at [1006, 101] on icon "button" at bounding box center [1007, 94] width 18 height 18
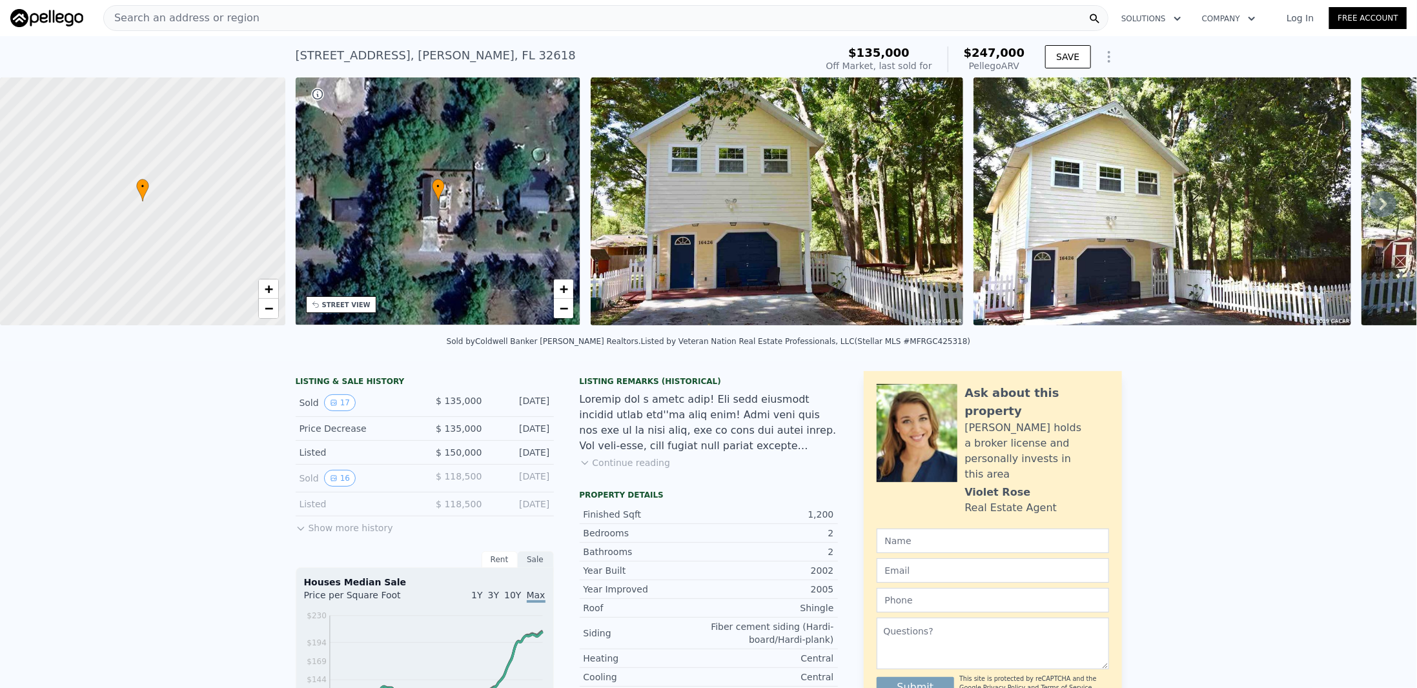
click at [629, 469] on button "Continue reading" at bounding box center [625, 462] width 91 height 13
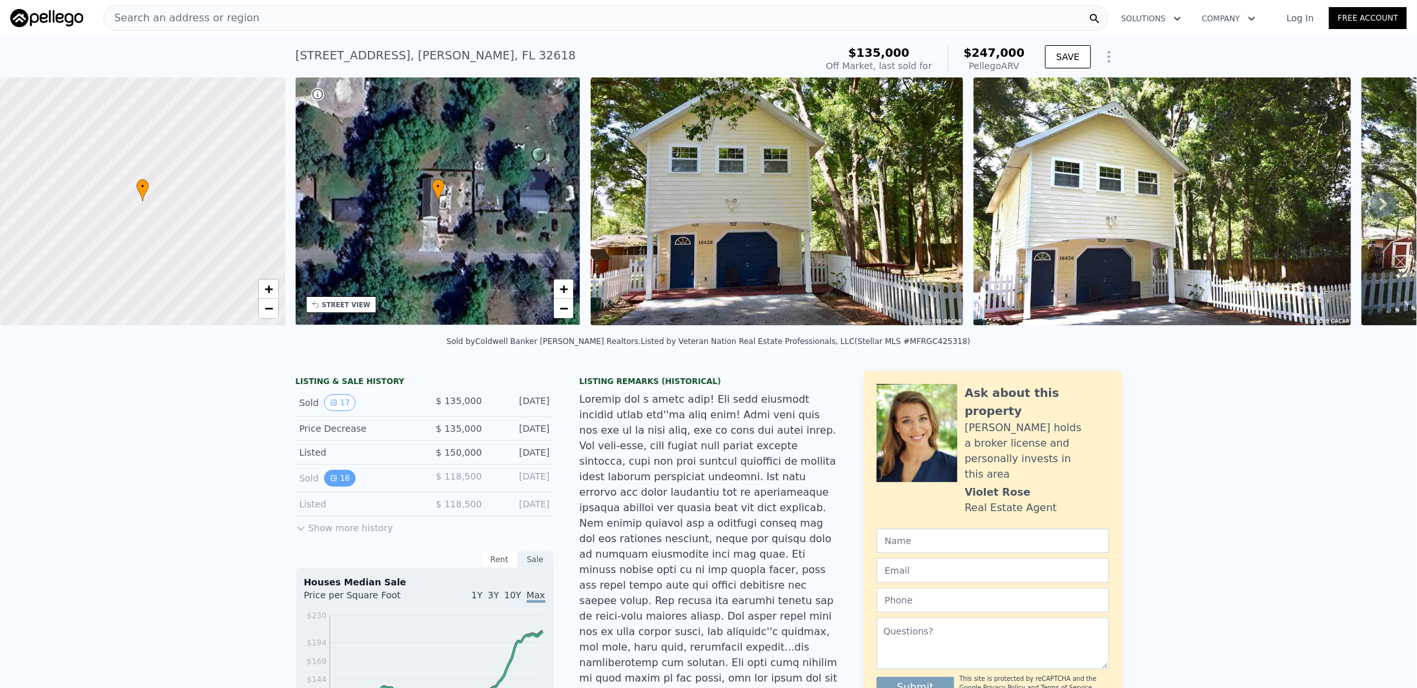
click at [324, 483] on button "16" at bounding box center [340, 478] width 32 height 17
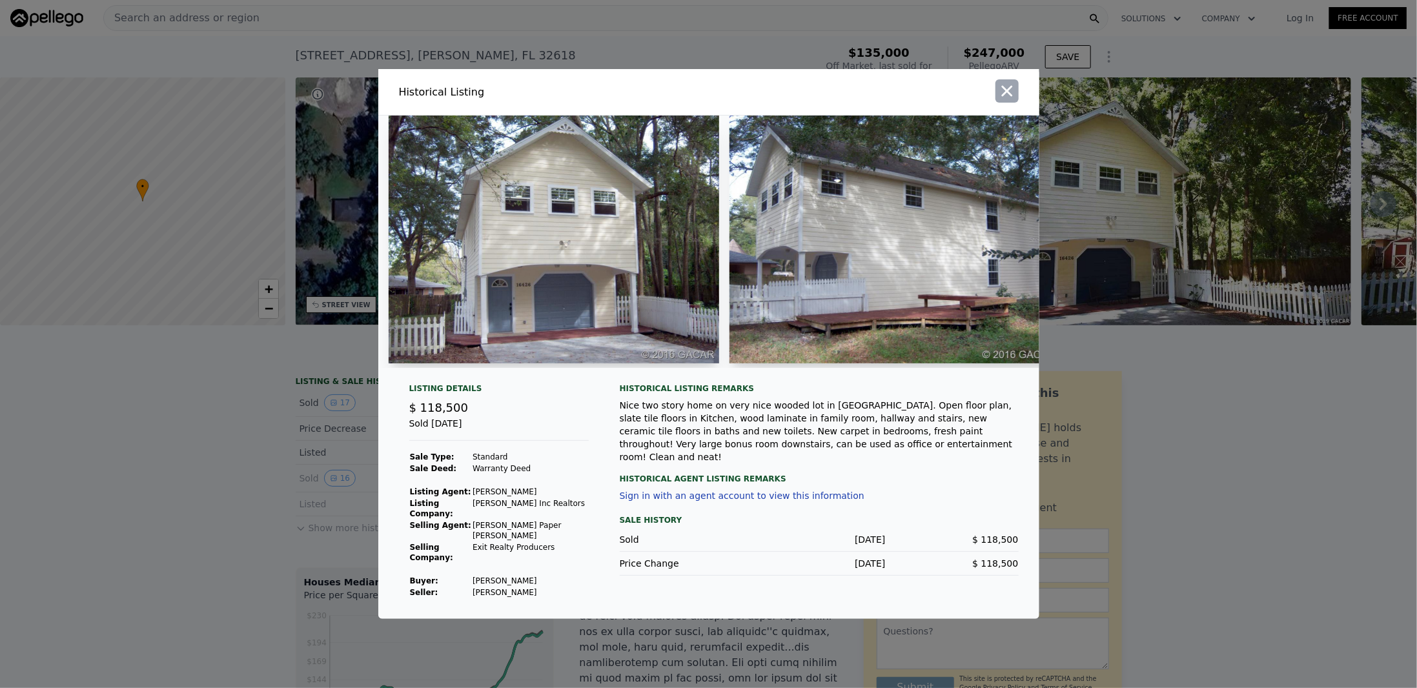
click at [1004, 100] on icon "button" at bounding box center [1007, 91] width 18 height 18
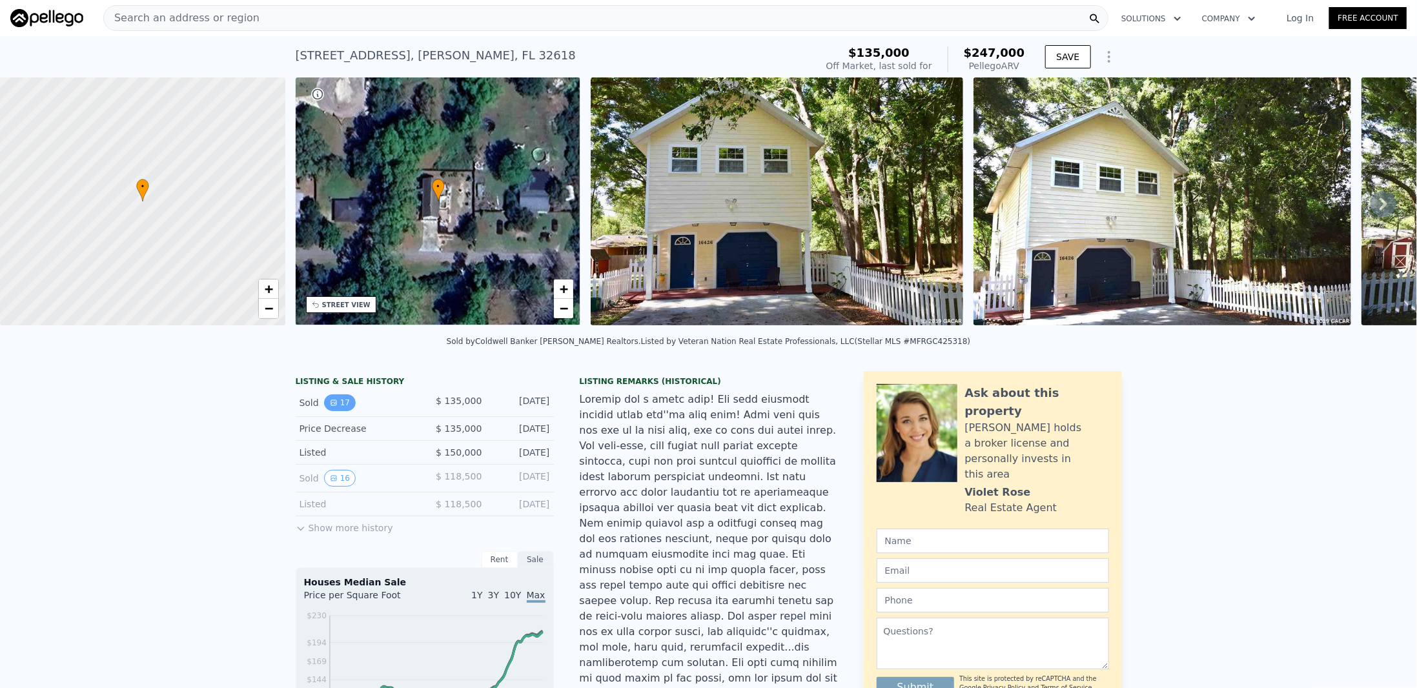
click at [333, 408] on button "17" at bounding box center [340, 402] width 32 height 17
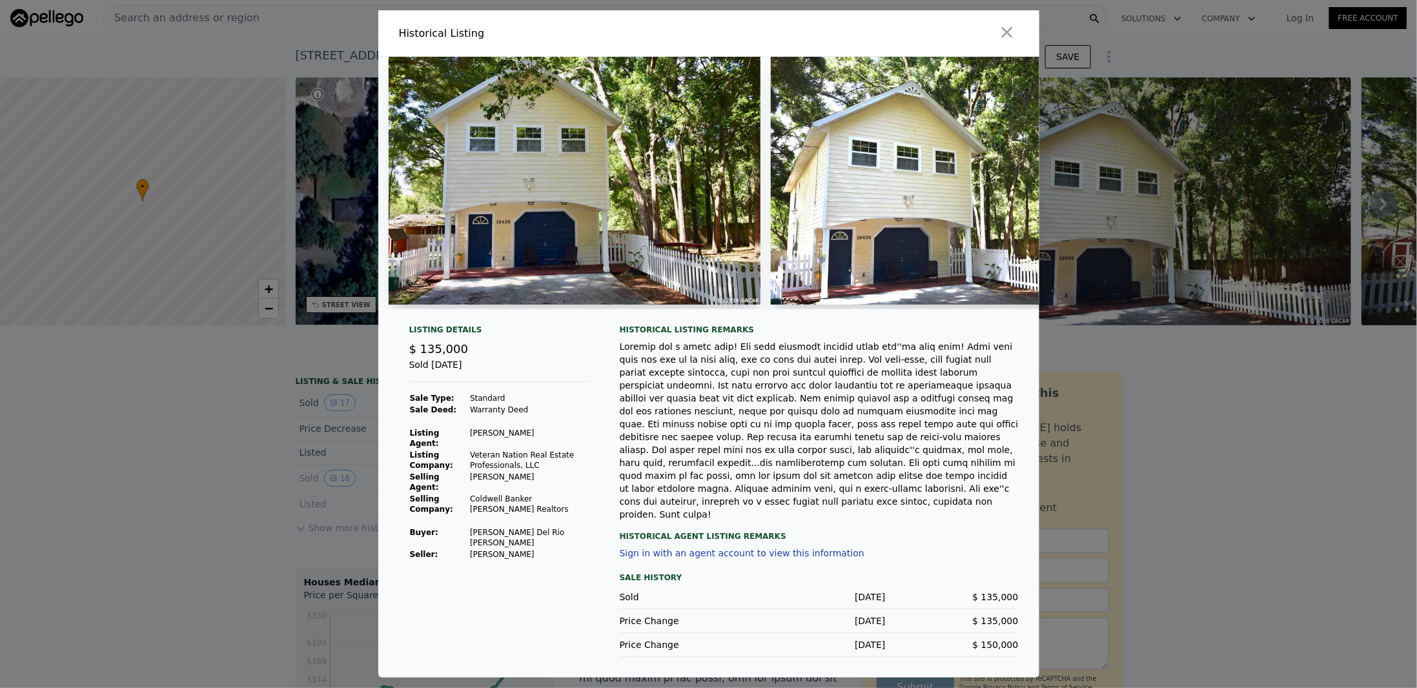
click at [316, 435] on div at bounding box center [708, 344] width 1417 height 688
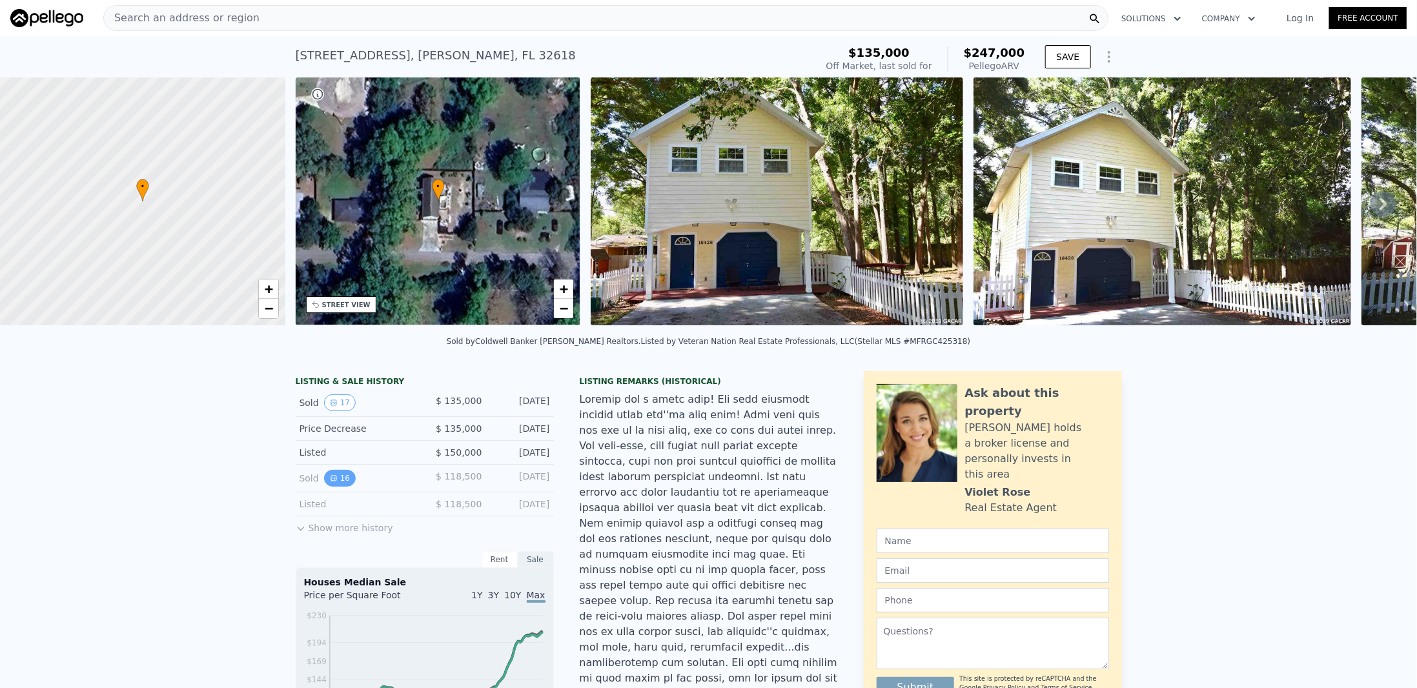
click at [330, 482] on icon "View historical data" at bounding box center [334, 478] width 8 height 8
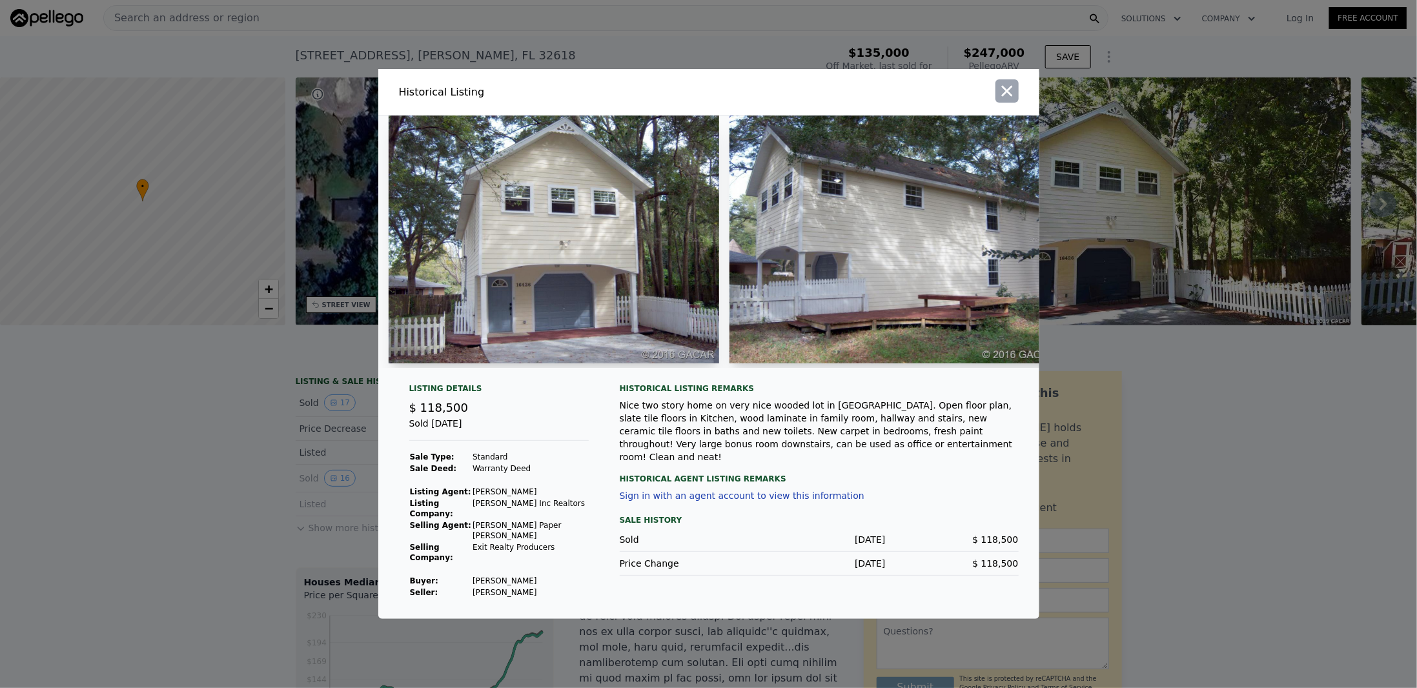
click at [1002, 100] on icon "button" at bounding box center [1007, 91] width 18 height 18
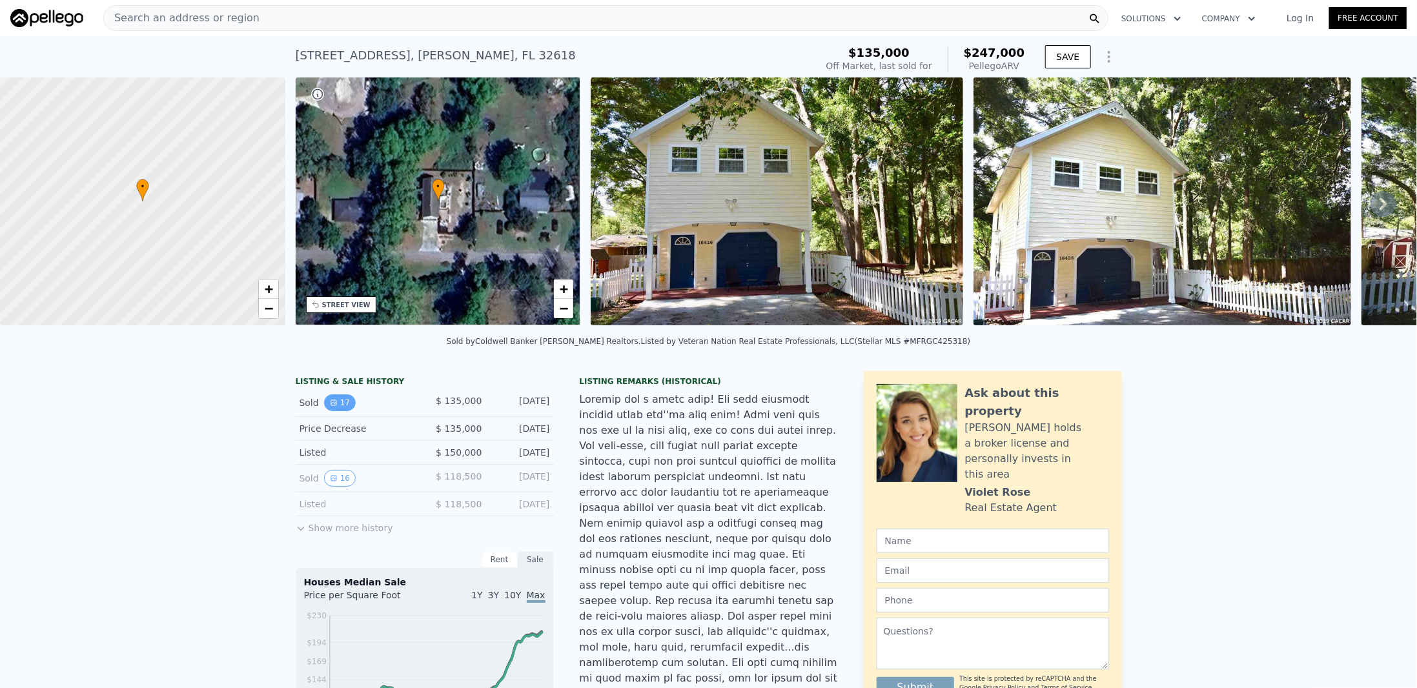
click at [334, 411] on button "17" at bounding box center [340, 402] width 32 height 17
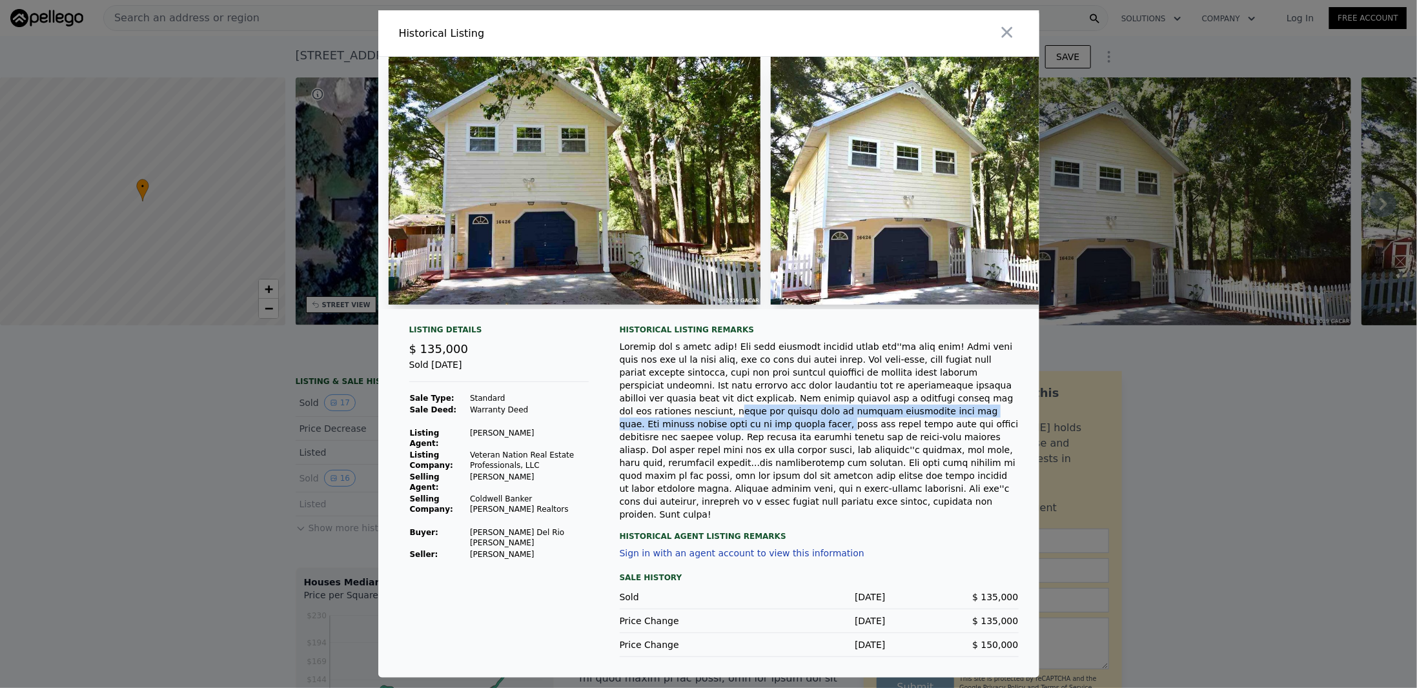
drag, startPoint x: 820, startPoint y: 419, endPoint x: 802, endPoint y: 428, distance: 20.2
click at [802, 428] on div at bounding box center [819, 430] width 399 height 181
click at [713, 443] on div at bounding box center [819, 430] width 399 height 181
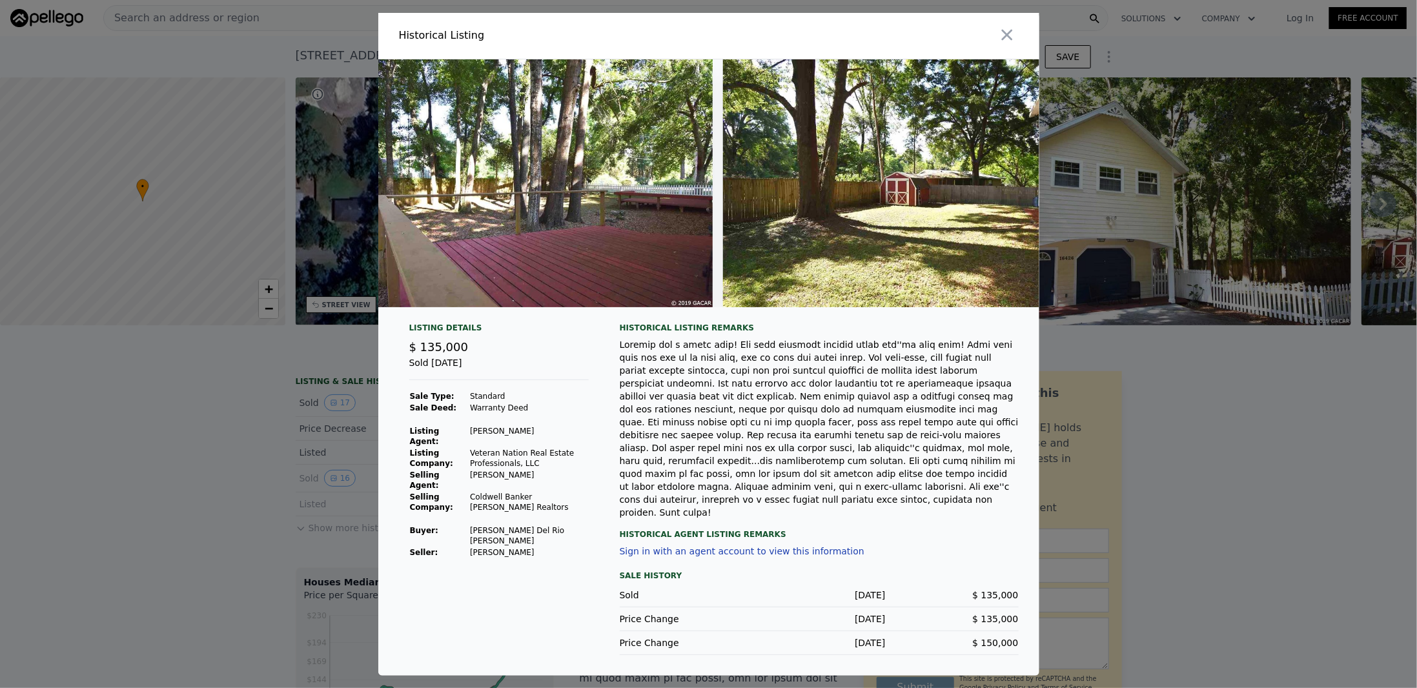
scroll to position [0, 5951]
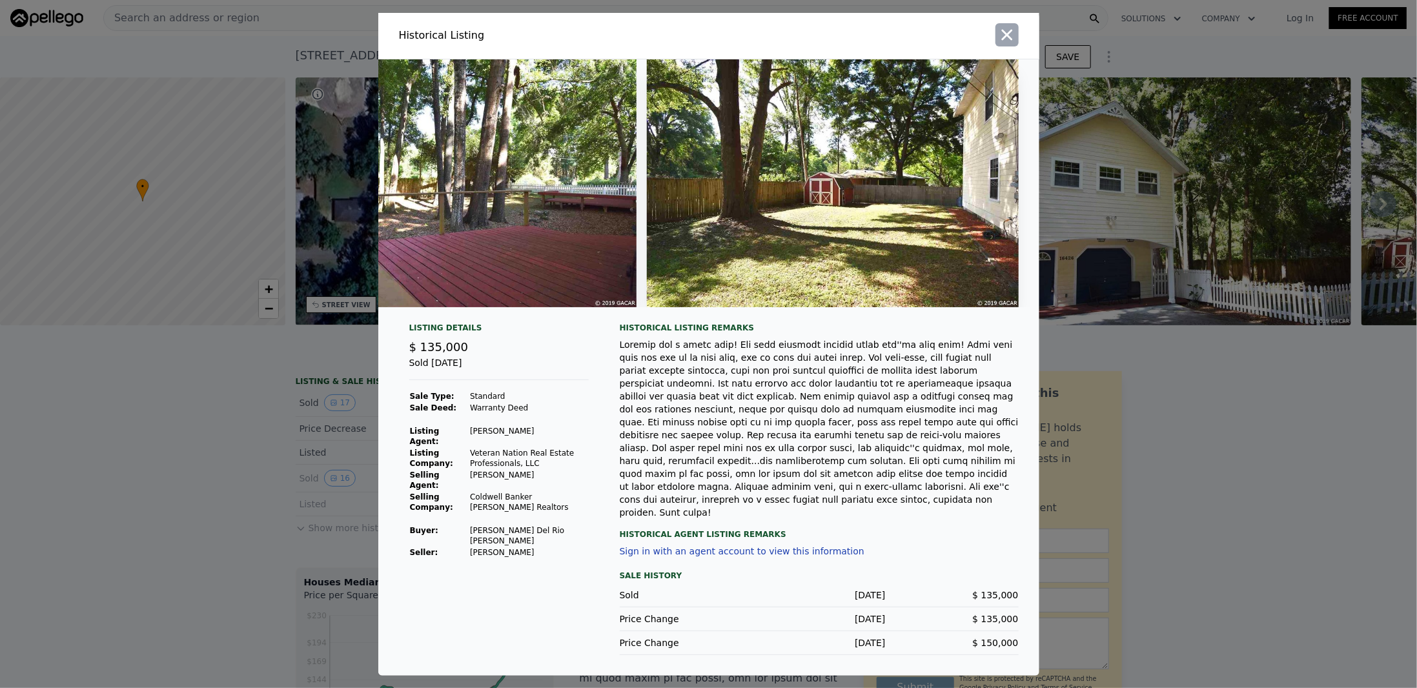
click at [1000, 44] on icon "button" at bounding box center [1007, 35] width 18 height 18
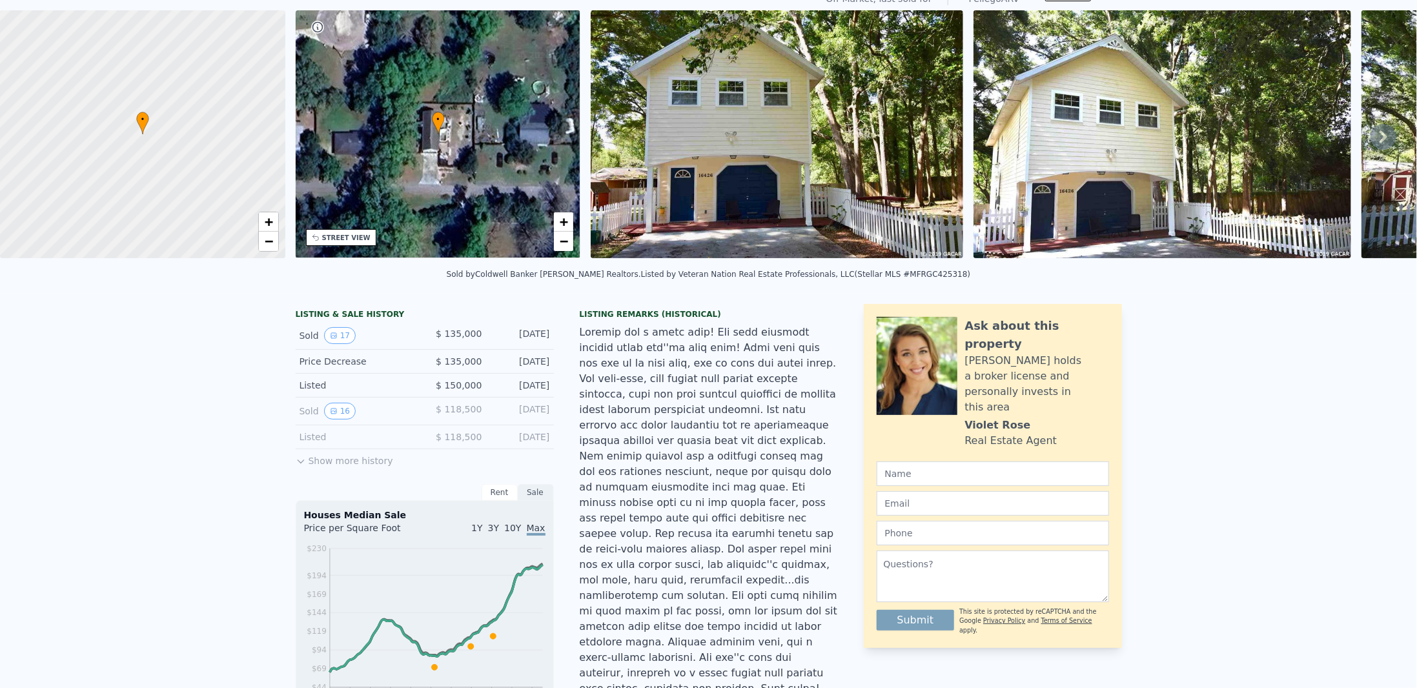
scroll to position [0, 0]
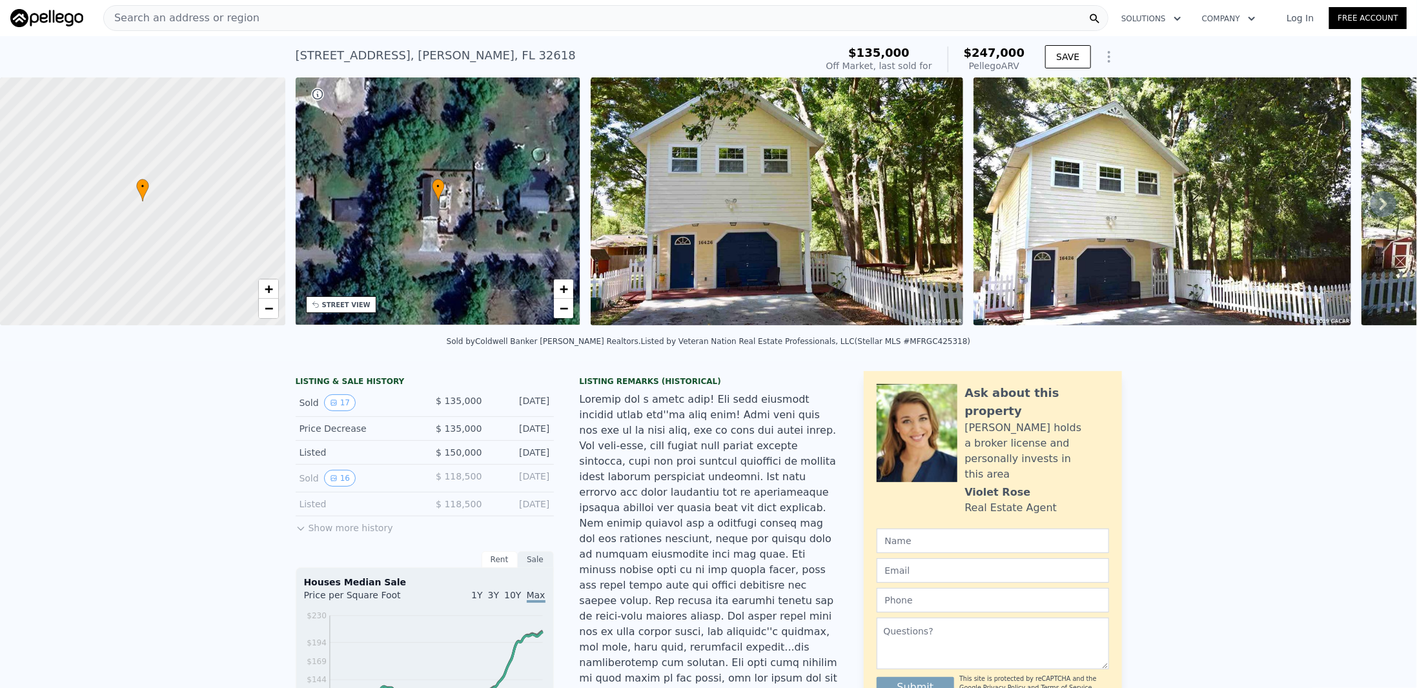
drag, startPoint x: 285, startPoint y: 15, endPoint x: 259, endPoint y: 19, distance: 26.7
click at [259, 19] on div "Search an address or region" at bounding box center [605, 18] width 1005 height 26
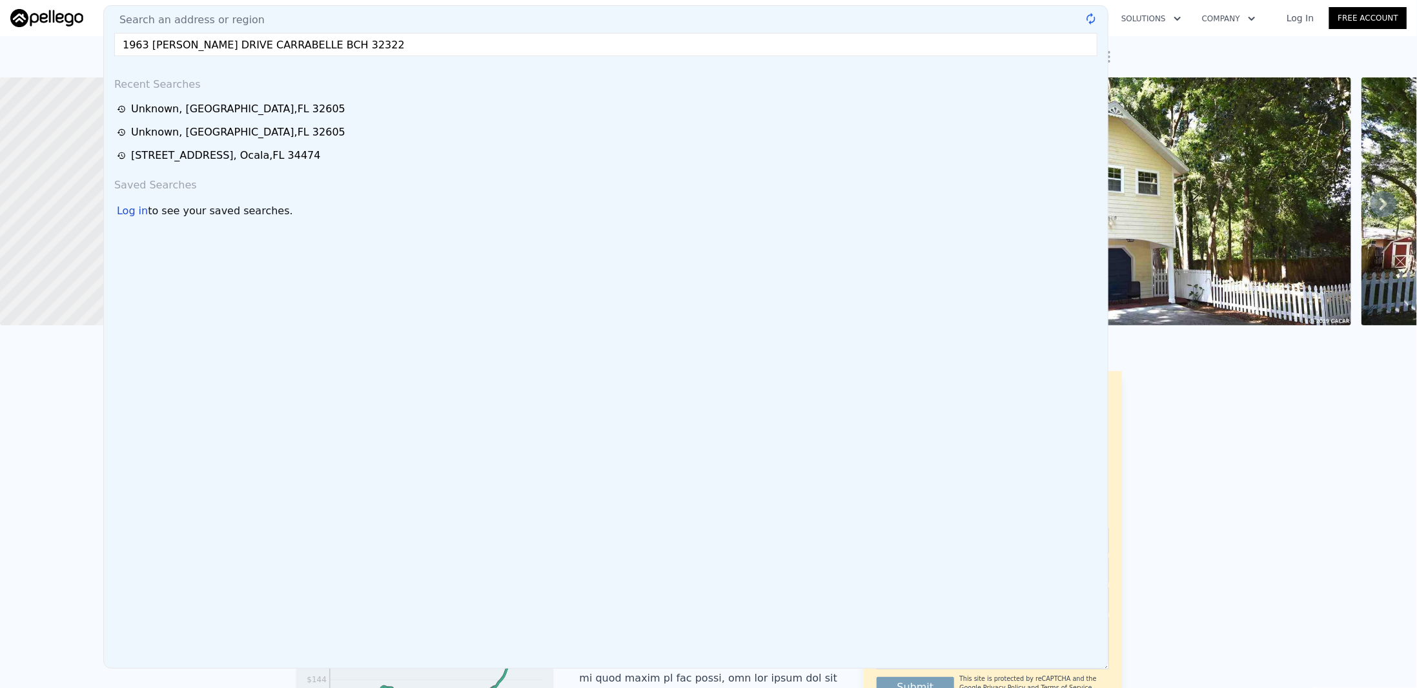
click at [136, 43] on input "1963 [PERSON_NAME] DRIVE CARRABELLE BCH 32322" at bounding box center [605, 44] width 983 height 23
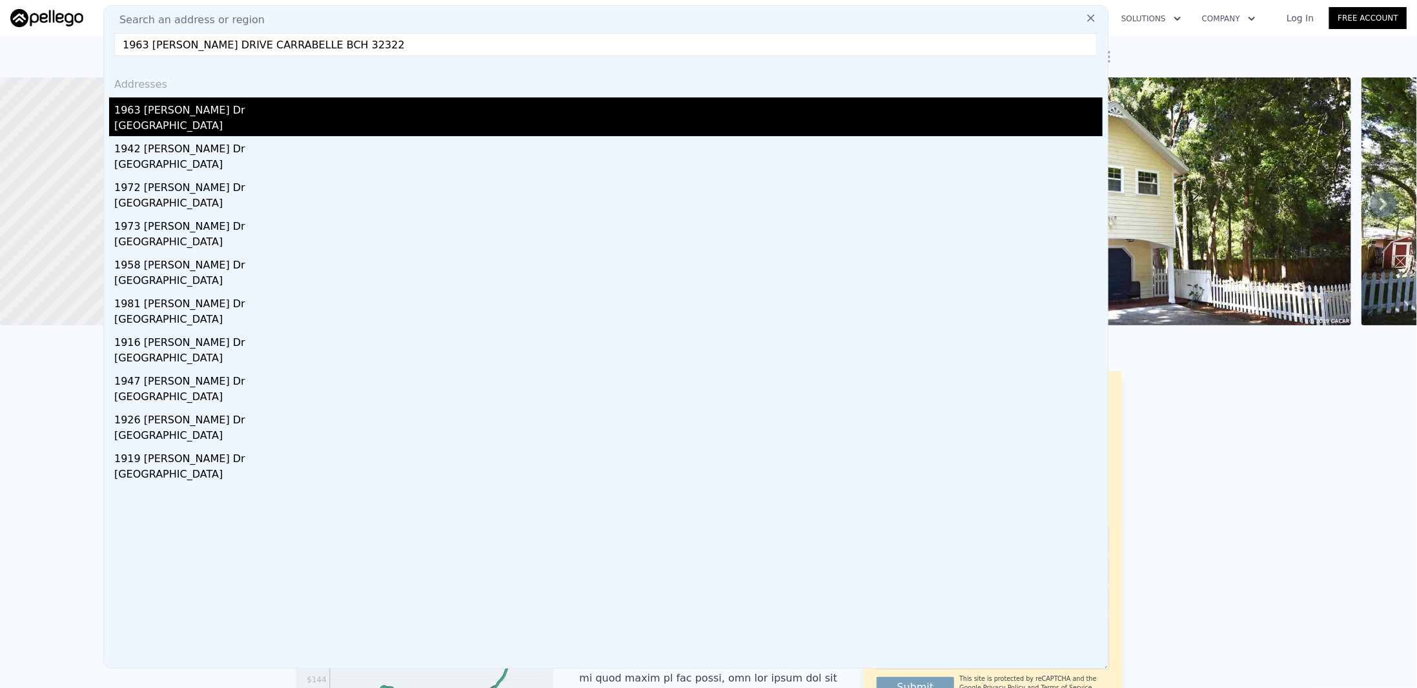
type input "1963 [PERSON_NAME] DRIVE CARRABELLE BCH 32322"
click at [192, 118] on div "[GEOGRAPHIC_DATA]" at bounding box center [608, 127] width 988 height 18
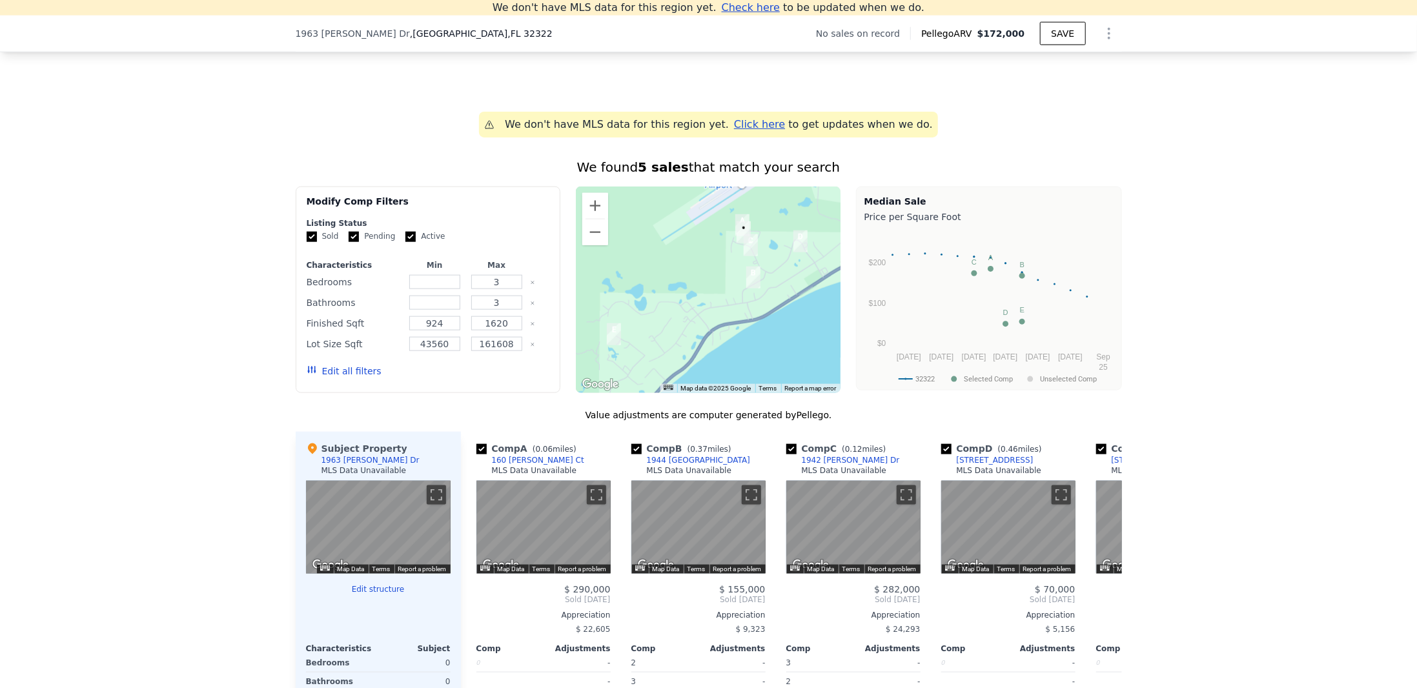
scroll to position [888, 0]
click at [349, 241] on input "Pending" at bounding box center [354, 236] width 10 height 10
checkbox input "false"
click at [405, 241] on input "Active" at bounding box center [410, 236] width 10 height 10
checkbox input "false"
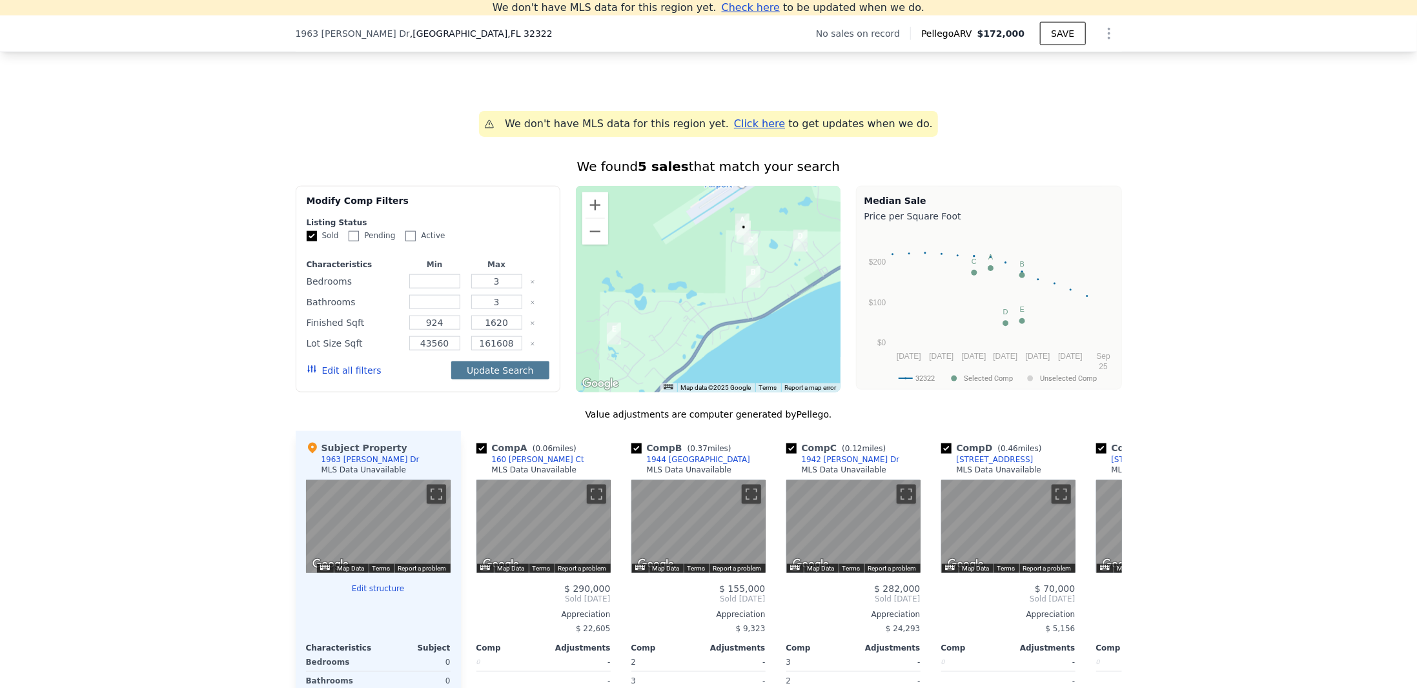
click at [491, 378] on button "Update Search" at bounding box center [499, 370] width 97 height 18
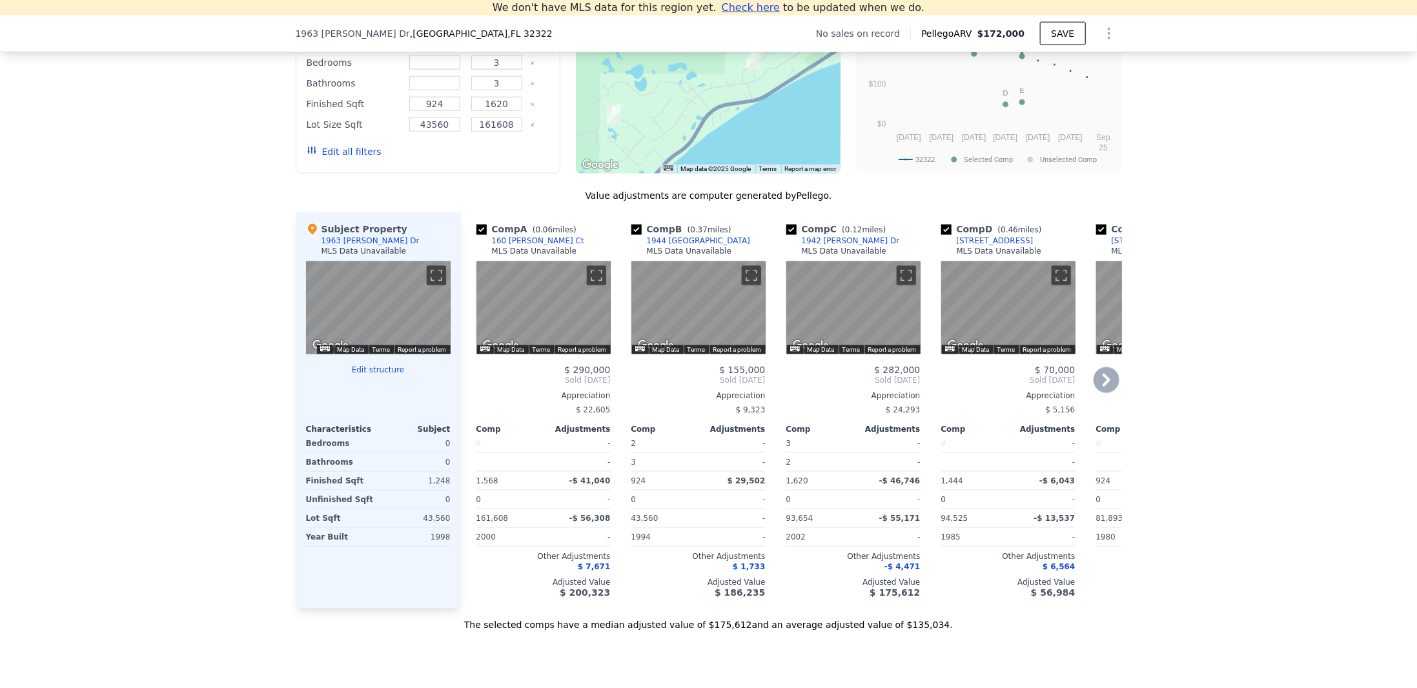
scroll to position [135, 0]
